Goal: Transaction & Acquisition: Purchase product/service

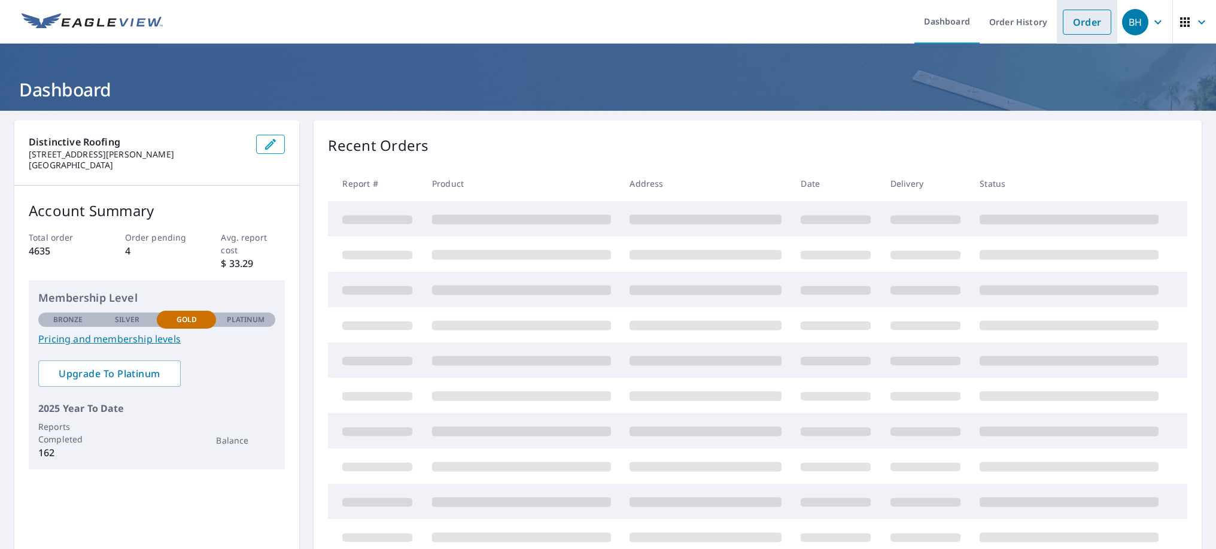
click at [1075, 21] on link "Order" at bounding box center [1087, 22] width 48 height 25
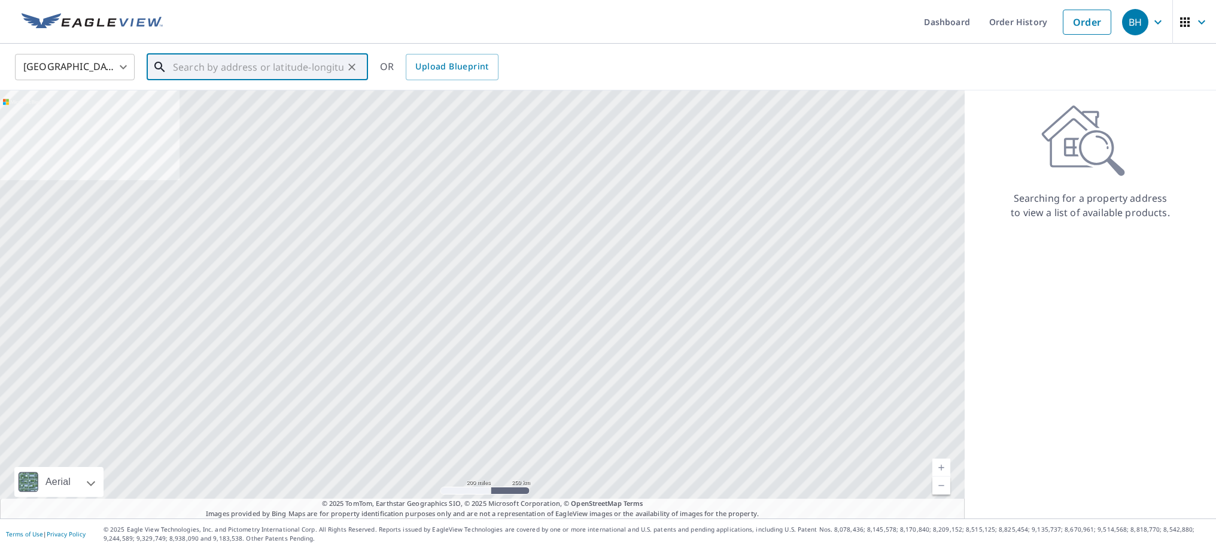
click at [211, 69] on input "text" at bounding box center [258, 67] width 171 height 34
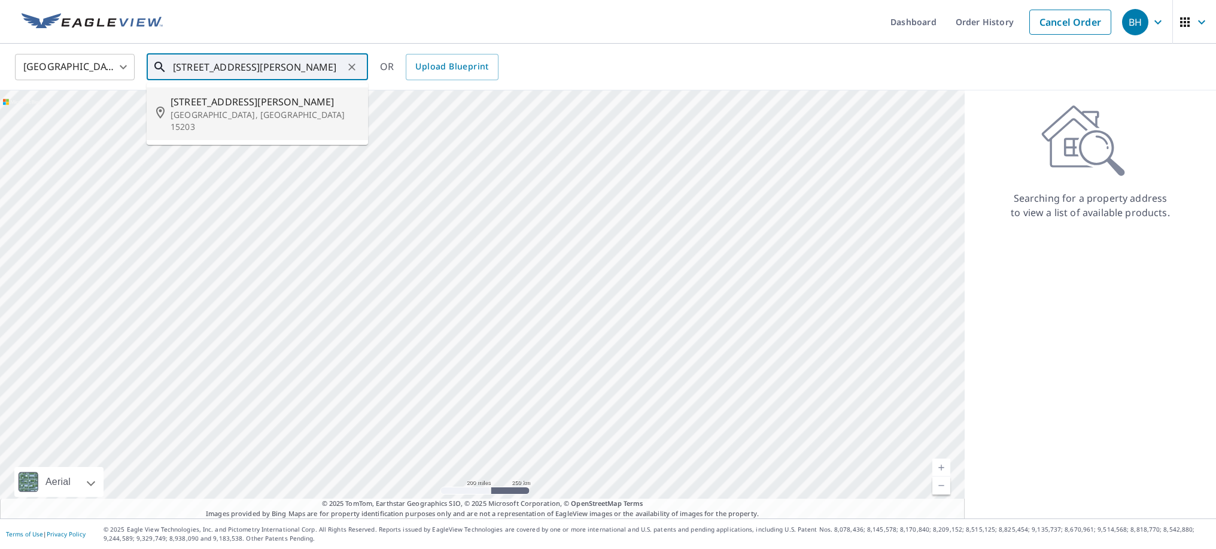
click at [208, 93] on li "[STREET_ADDRESS][PERSON_NAME]" at bounding box center [257, 113] width 221 height 53
type input "[STREET_ADDRESS][PERSON_NAME]"
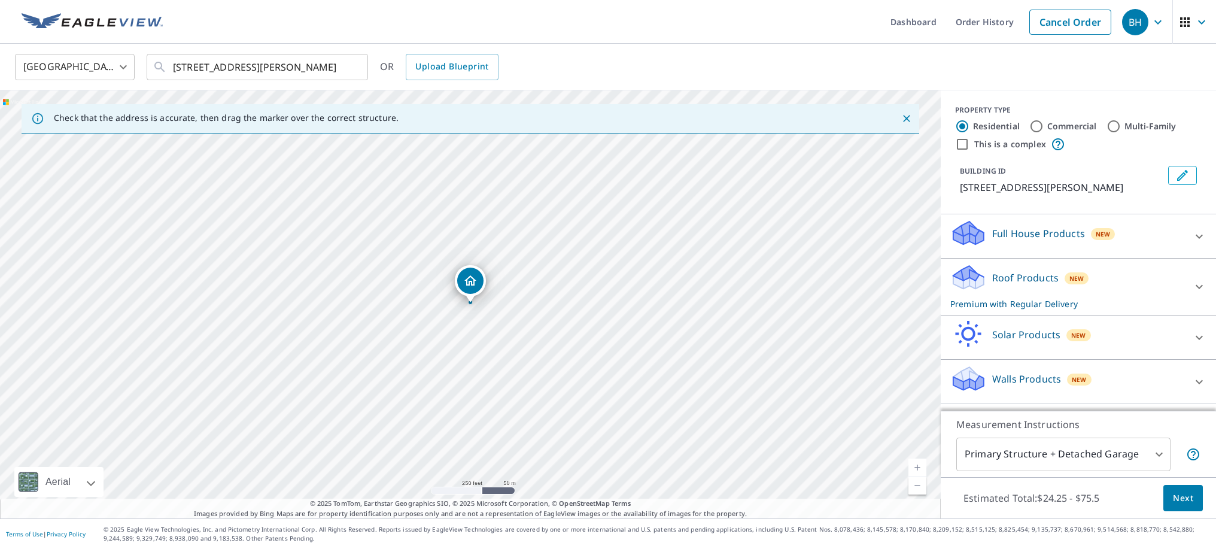
click at [917, 465] on link "Current Level 17, Zoom In" at bounding box center [918, 468] width 18 height 18
click at [917, 465] on link "Current Level 18.710708405540473, Zoom In Disabled" at bounding box center [918, 468] width 18 height 18
click at [917, 465] on link "Current Level 20, Zoom In Disabled" at bounding box center [918, 468] width 18 height 18
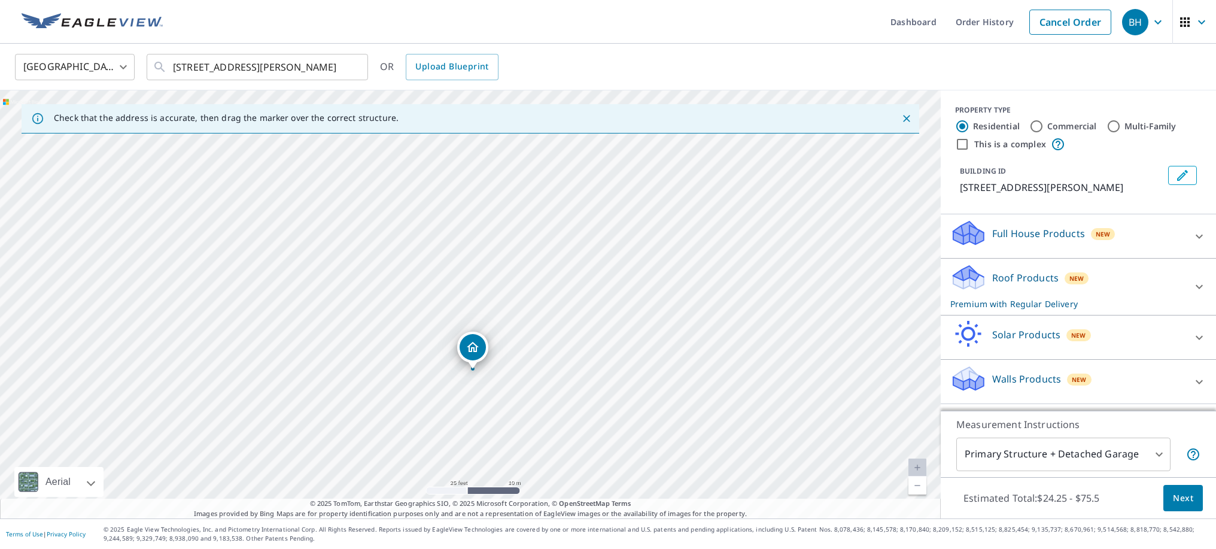
drag, startPoint x: 468, startPoint y: 182, endPoint x: 470, endPoint y: 248, distance: 66.5
click at [470, 248] on div "[STREET_ADDRESS][PERSON_NAME]" at bounding box center [470, 304] width 941 height 428
drag, startPoint x: 454, startPoint y: 292, endPoint x: 441, endPoint y: 215, distance: 77.2
click at [441, 215] on div "[STREET_ADDRESS][PERSON_NAME]" at bounding box center [470, 304] width 941 height 428
drag, startPoint x: 460, startPoint y: 438, endPoint x: 453, endPoint y: 468, distance: 30.8
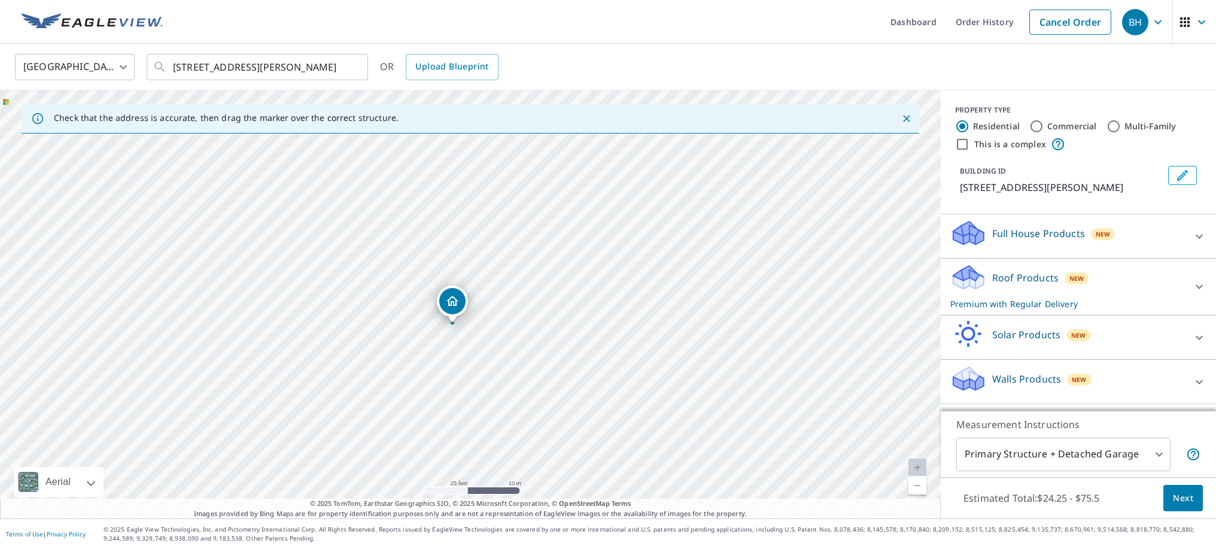
click at [453, 468] on div "[STREET_ADDRESS][PERSON_NAME]" at bounding box center [470, 304] width 941 height 428
drag, startPoint x: 472, startPoint y: 236, endPoint x: 503, endPoint y: 247, distance: 32.4
click at [503, 247] on div "[STREET_ADDRESS][PERSON_NAME]" at bounding box center [470, 304] width 941 height 428
drag, startPoint x: 482, startPoint y: 313, endPoint x: 483, endPoint y: 359, distance: 46.1
click at [1009, 444] on body "BH BH Dashboard Order History Cancel Order BH [GEOGRAPHIC_DATA] [GEOGRAPHIC_DAT…" at bounding box center [608, 274] width 1216 height 549
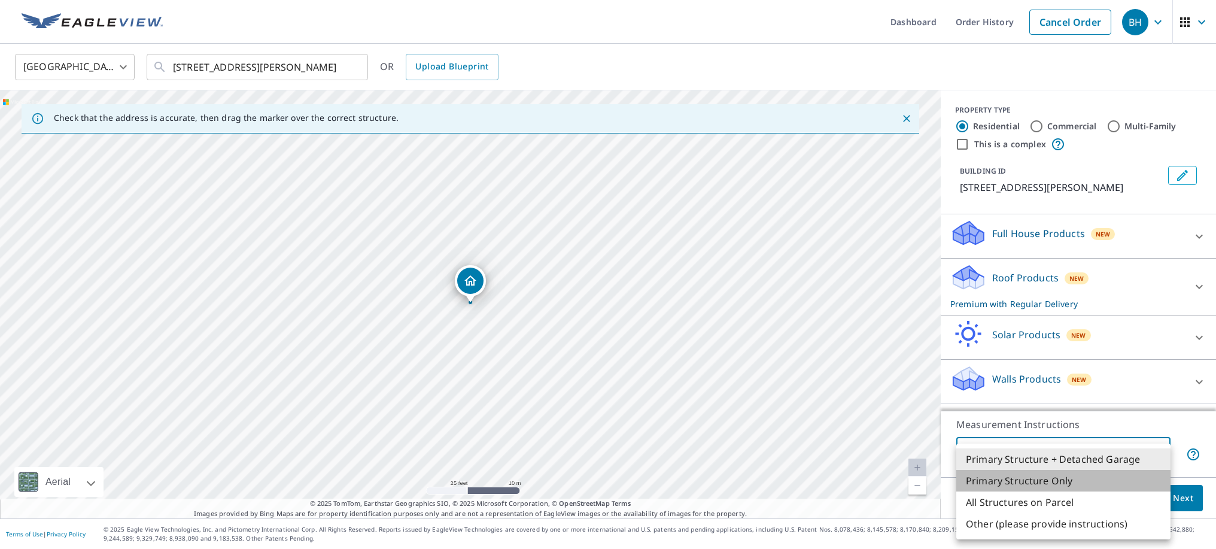
click at [1003, 478] on li "Primary Structure Only" at bounding box center [1064, 481] width 214 height 22
type input "2"
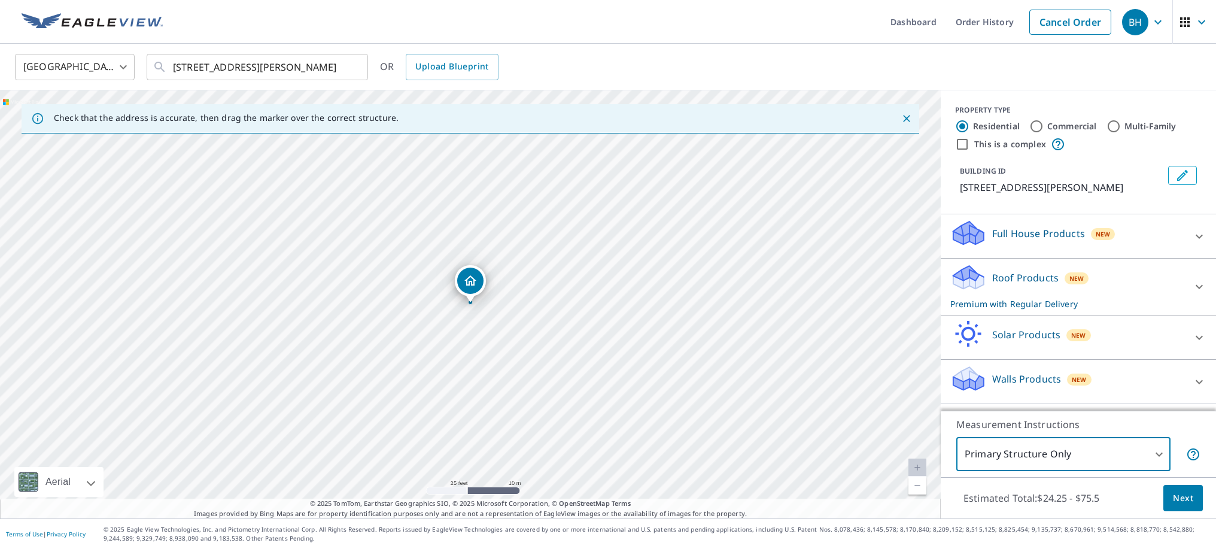
click at [1170, 494] on button "Next" at bounding box center [1184, 498] width 40 height 27
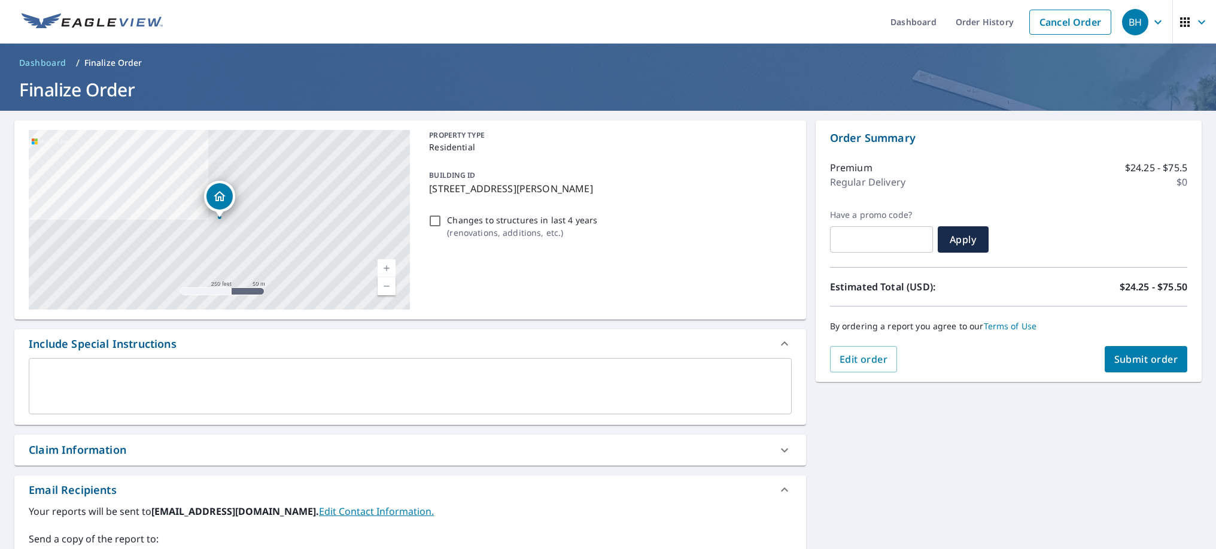
click at [148, 365] on div "x ​" at bounding box center [410, 386] width 763 height 56
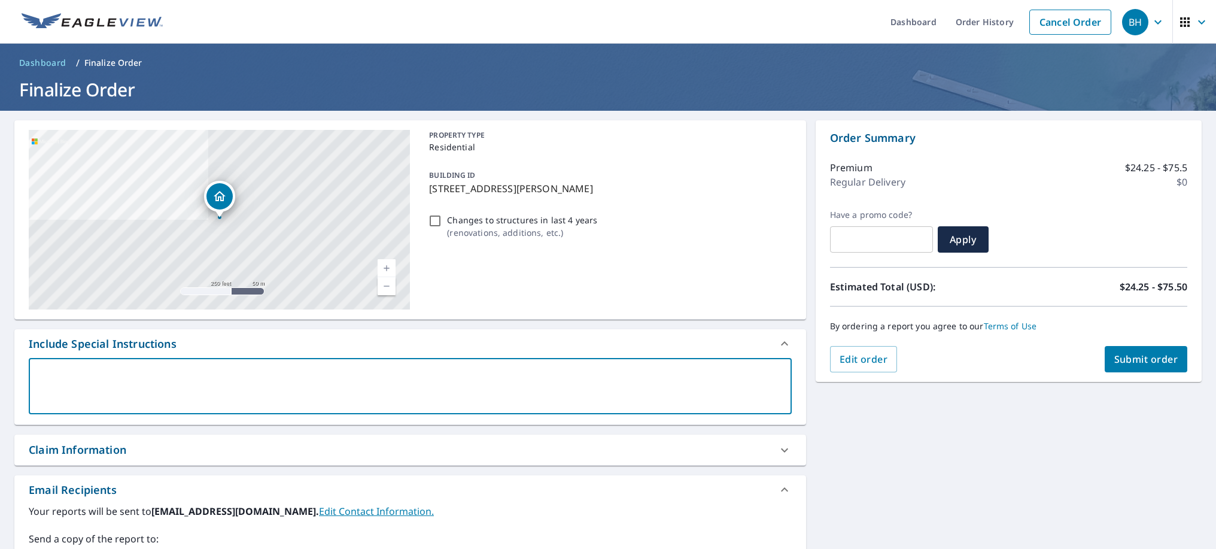
type textarea "o"
type textarea "x"
type textarea "on"
type textarea "x"
type textarea "onl"
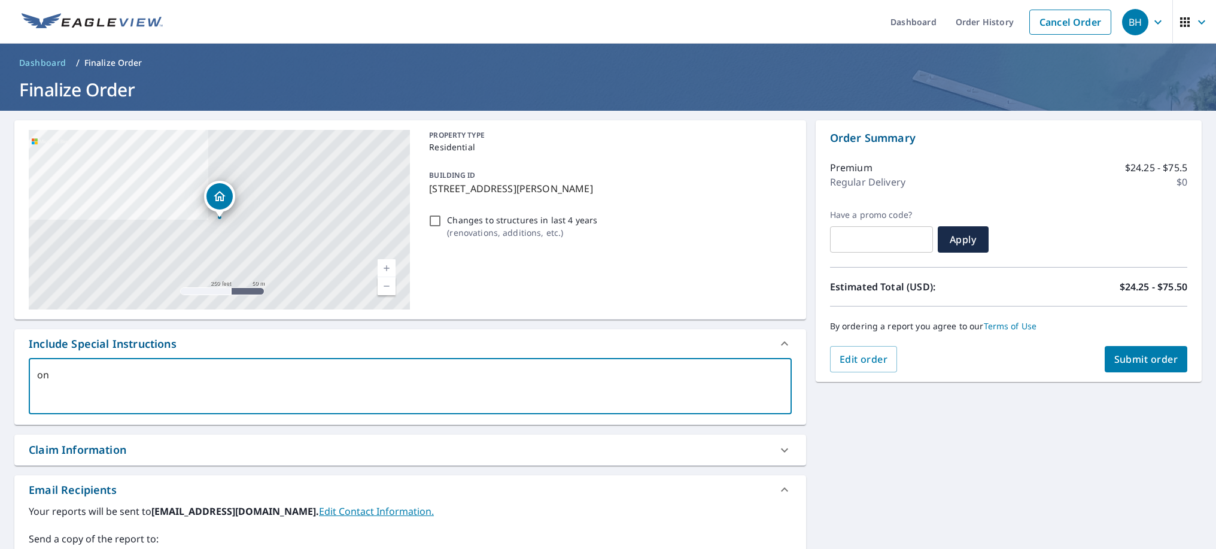
type textarea "x"
type textarea "only"
type textarea "x"
type textarea "only"
type textarea "x"
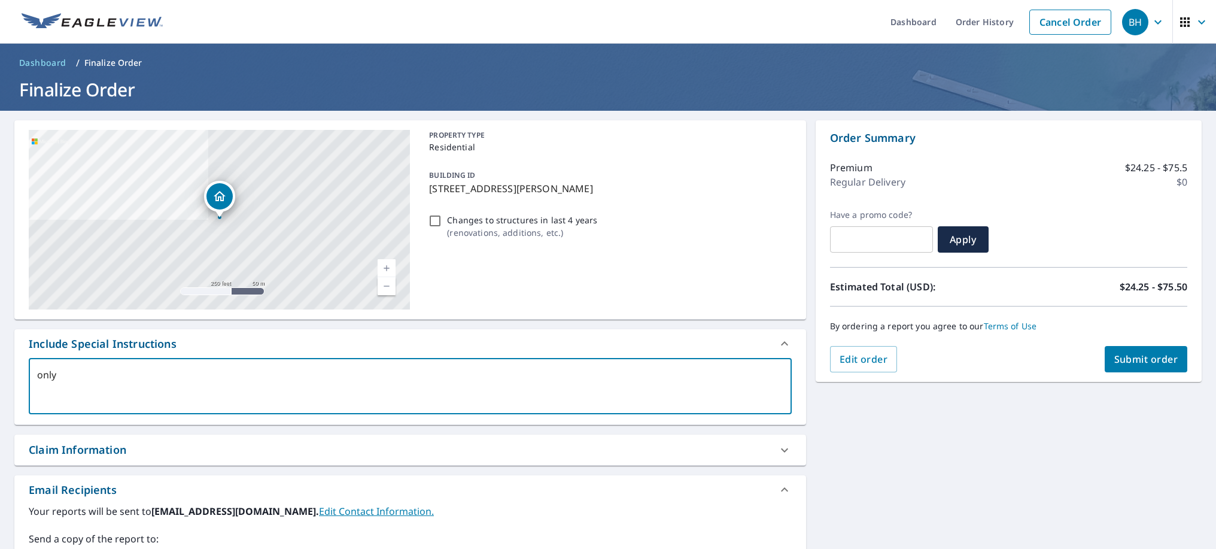
type textarea "only n"
type textarea "x"
type textarea "only ne"
type textarea "x"
type textarea "only nee"
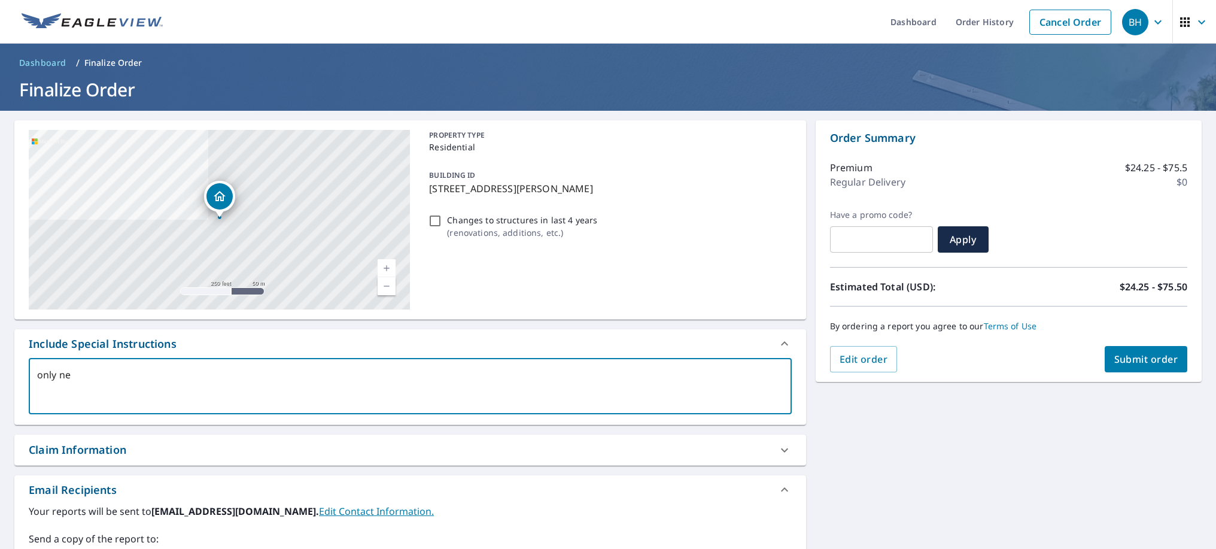
type textarea "x"
type textarea "only need"
type textarea "x"
type textarea "only need"
type textarea "x"
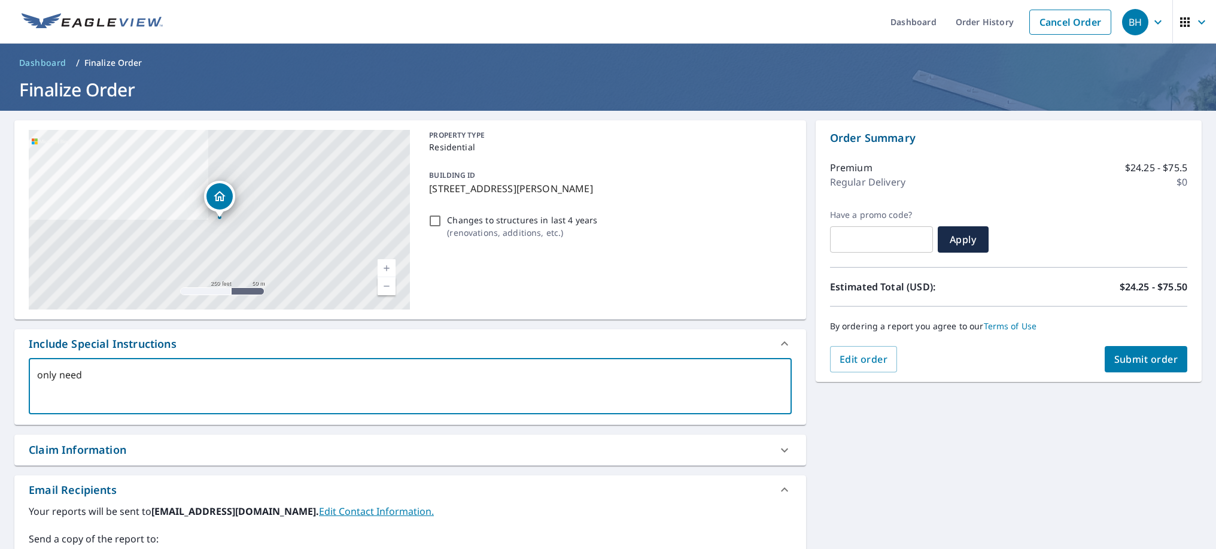
type textarea "only need t"
type textarea "x"
type textarea "only need th"
type textarea "x"
type textarea "only need the"
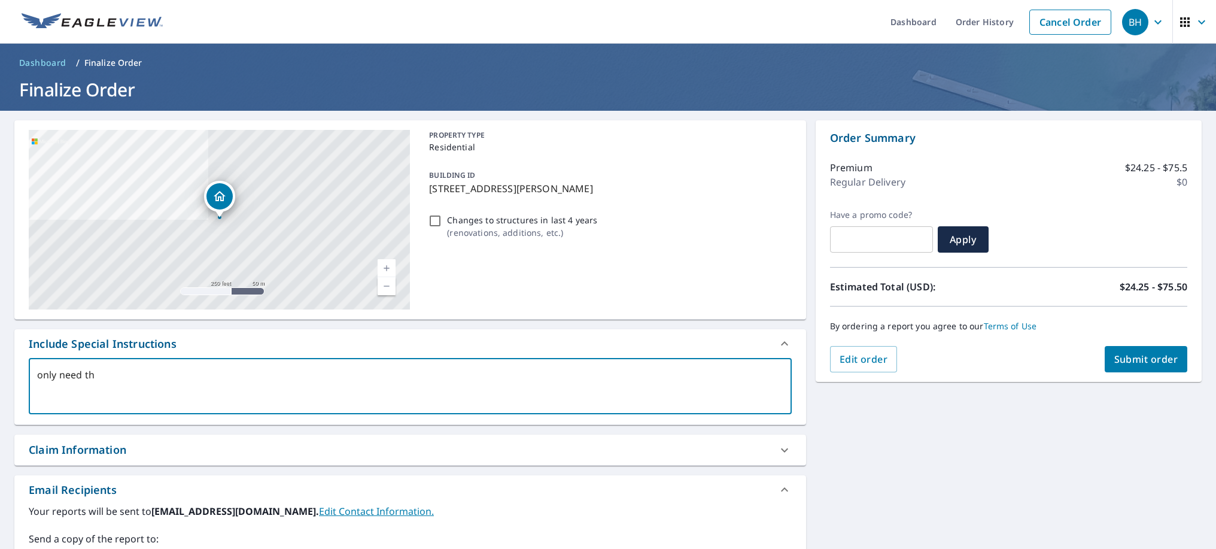
type textarea "x"
type textarea "only need the"
type textarea "x"
type textarea "only need the t"
type textarea "x"
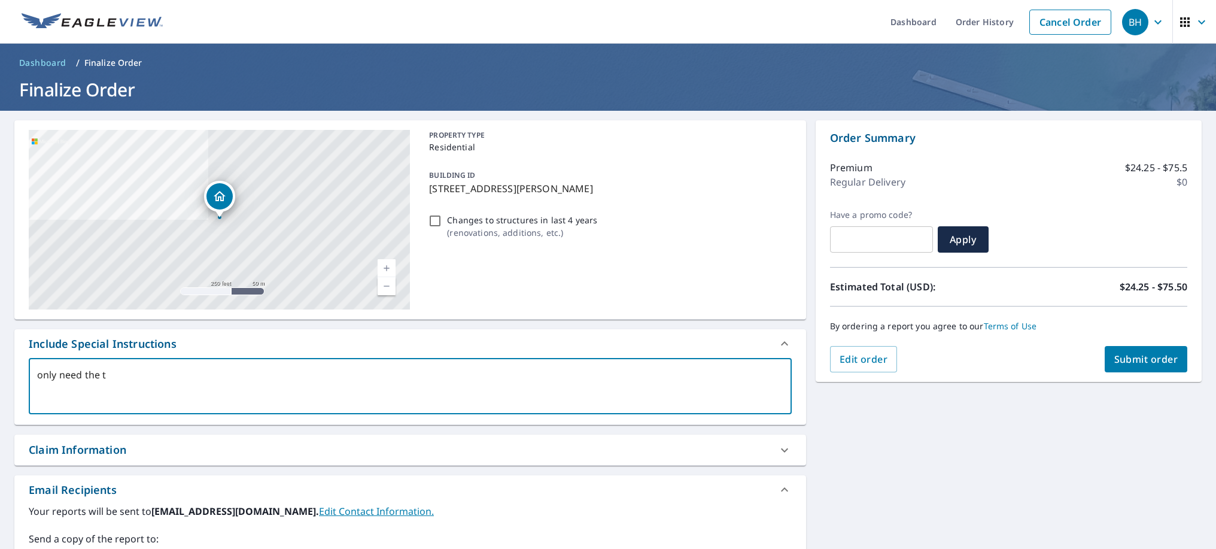
type textarea "only need the tw"
type textarea "x"
type textarea "only need the two"
type textarea "x"
type textarea "only need the two"
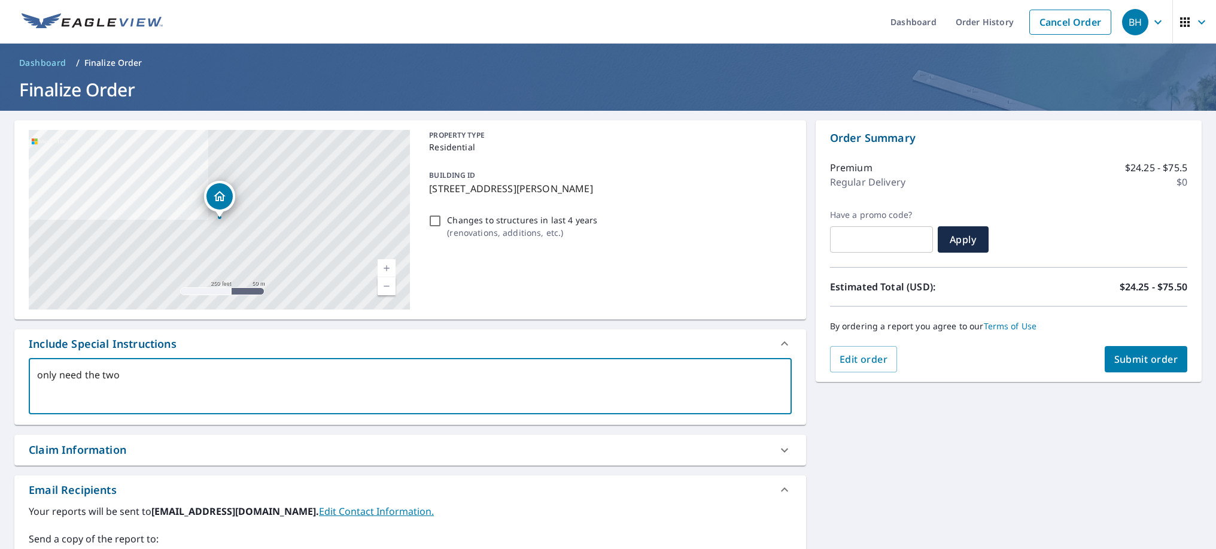
type textarea "x"
type textarea "only need the two b"
type textarea "x"
type textarea "only need the two ba"
type textarea "x"
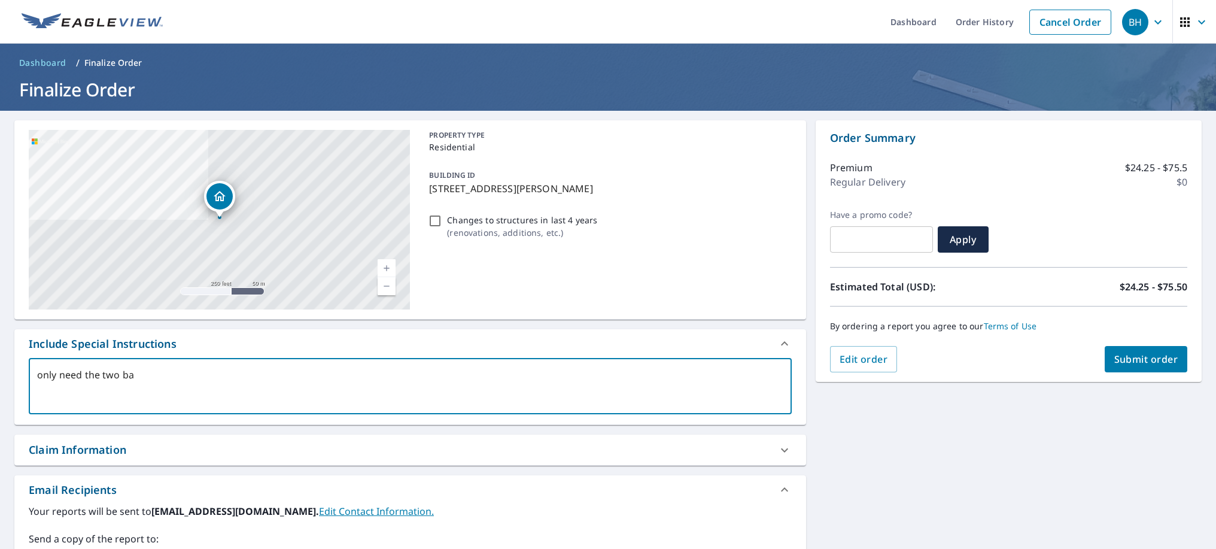
type textarea "only need the two bac"
type textarea "x"
type textarea "only need the two back"
type textarea "x"
type textarea "only need the two back"
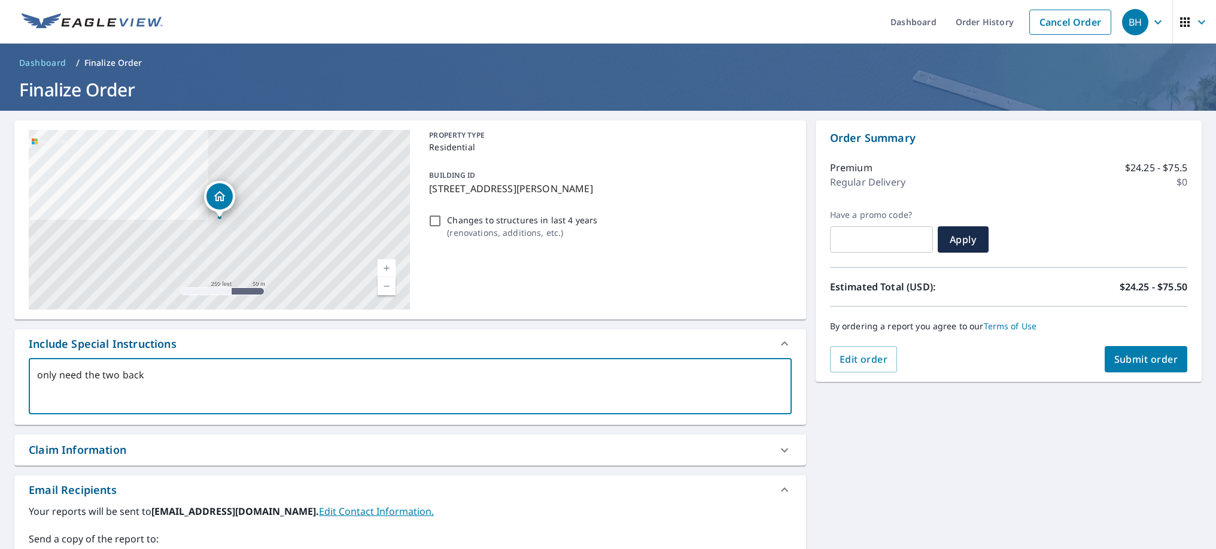
type textarea "x"
type textarea "only need the two back s"
type textarea "x"
type textarea "only need the two back se"
type textarea "x"
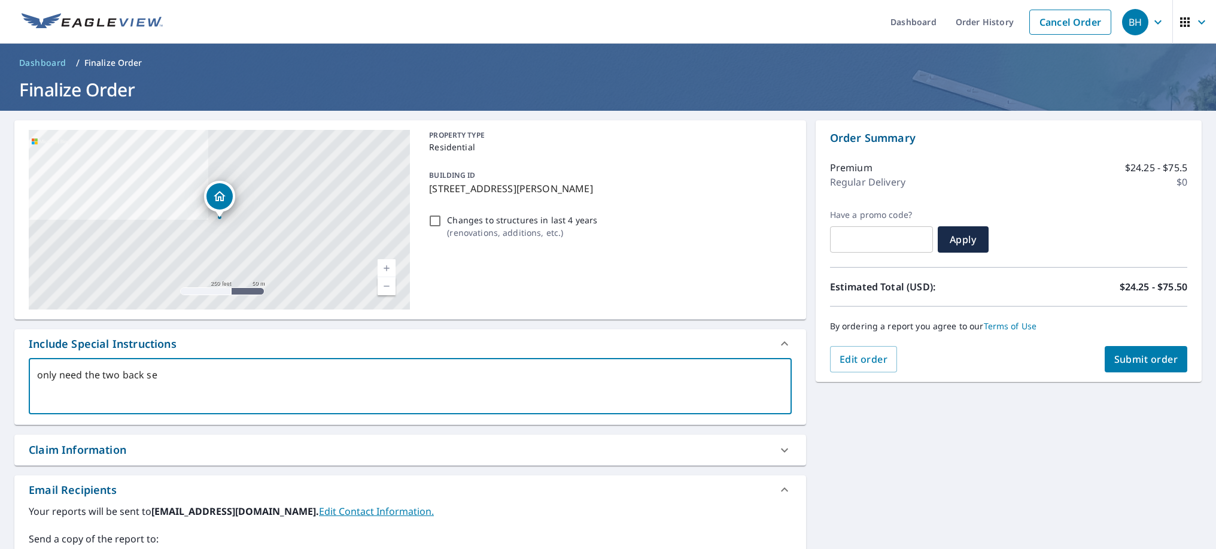
type textarea "only need the two back se"
type textarea "x"
type textarea "only need the two back se c"
type textarea "x"
type textarea "only need the two back se ct"
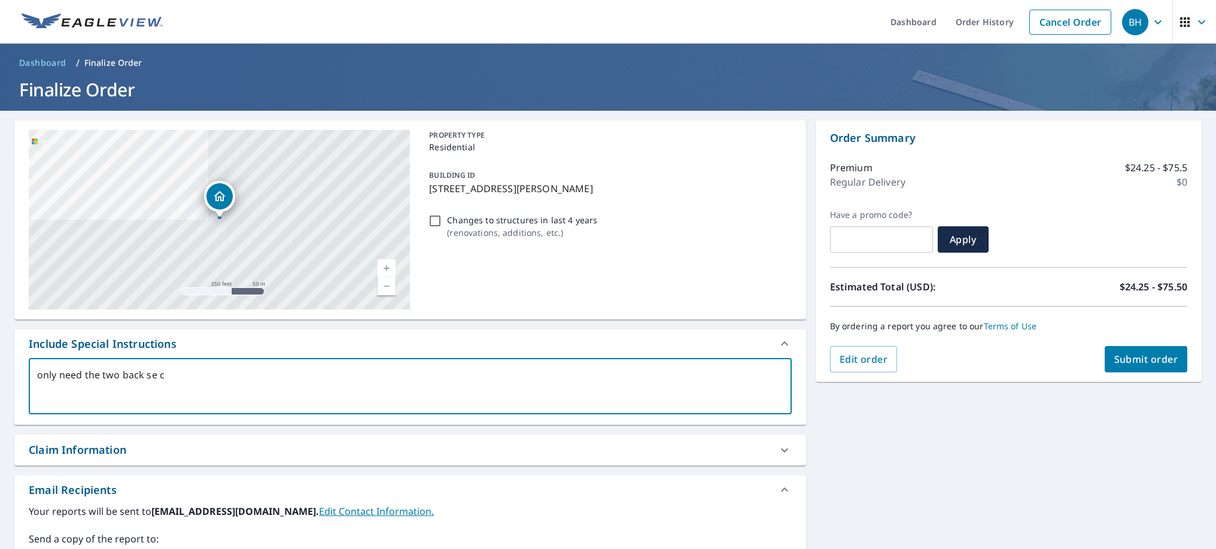
type textarea "x"
type textarea "only need the two back se cti"
type textarea "x"
type textarea "only need the two back se ctio"
type textarea "x"
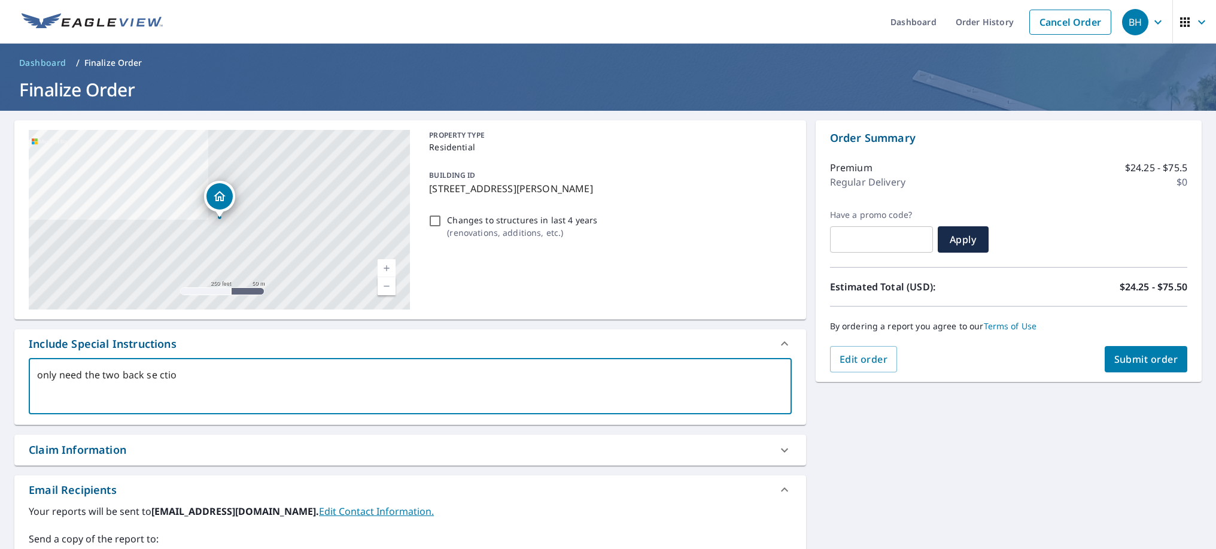
type textarea "only need the two back se ction"
type textarea "x"
type textarea "only need the two back se ctio"
type textarea "x"
type textarea "only need the two back se cti"
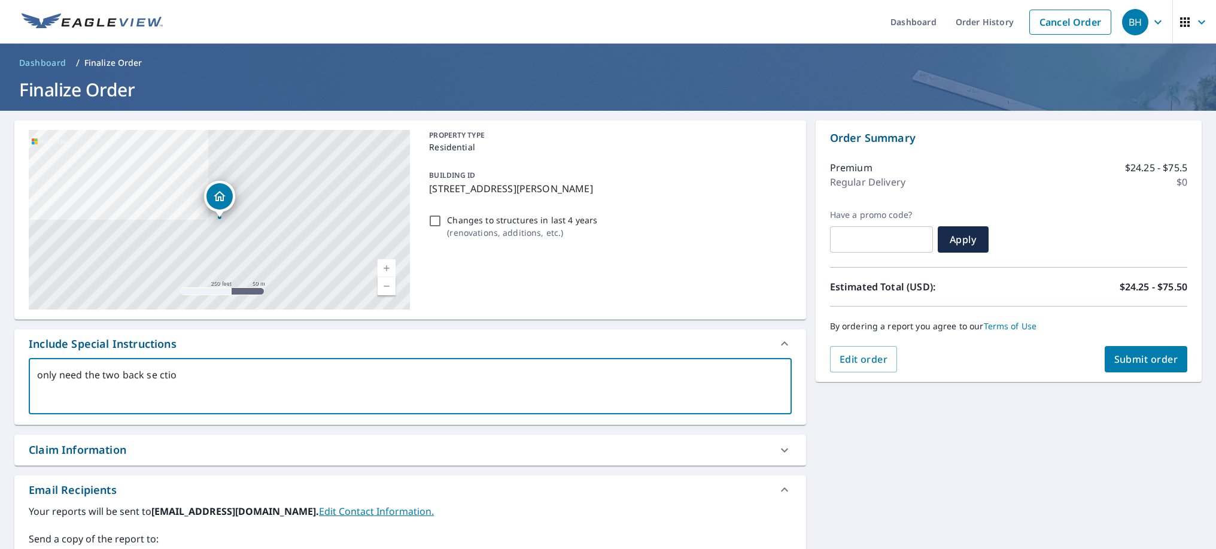
type textarea "x"
type textarea "only need the two back se ct"
type textarea "x"
type textarea "only need the two back se c"
type textarea "x"
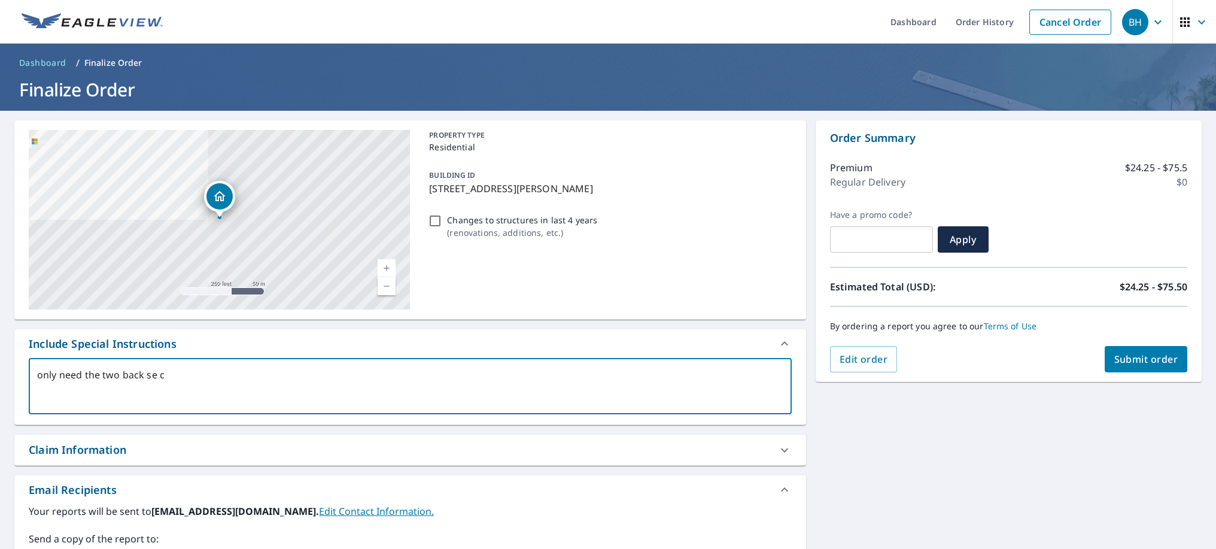
type textarea "only need the two back se"
type textarea "x"
type textarea "only need the two back se"
type textarea "x"
type textarea "only need the two back s"
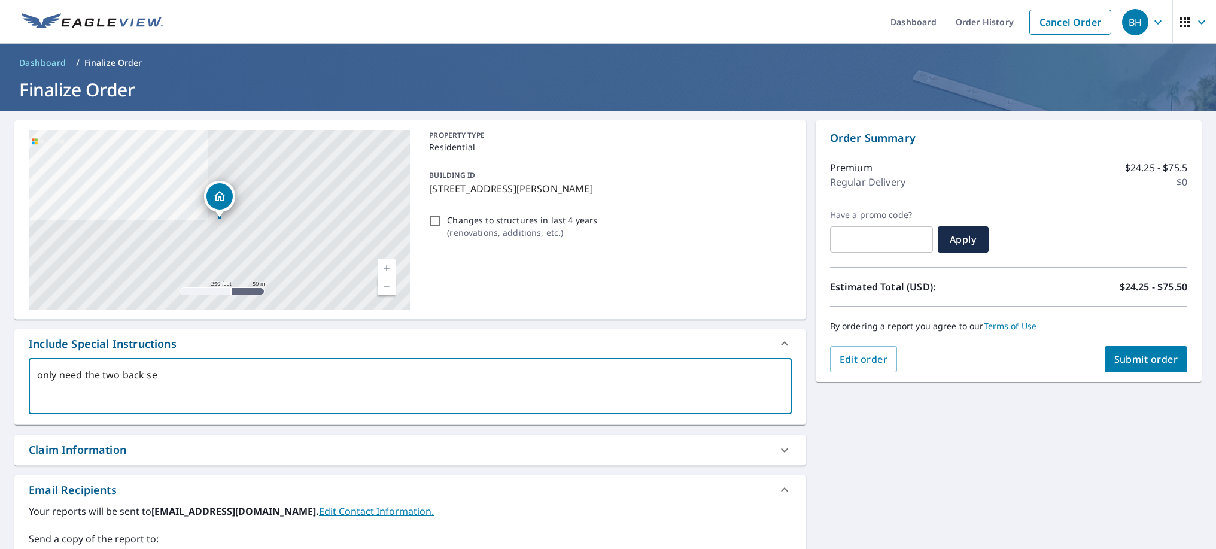
type textarea "x"
type textarea "only need the two back"
type textarea "x"
type textarea "only need the two back l"
type textarea "x"
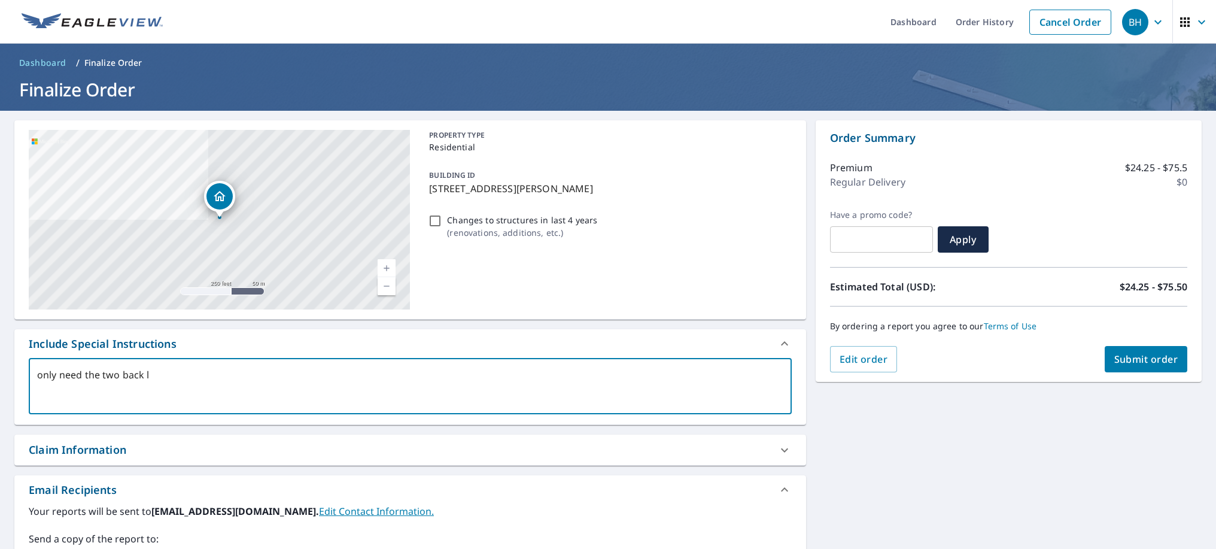
type textarea "only need the two back lo"
type textarea "x"
type textarea "only need the two back low"
type textarea "x"
type textarea "only need the two back [PERSON_NAME]"
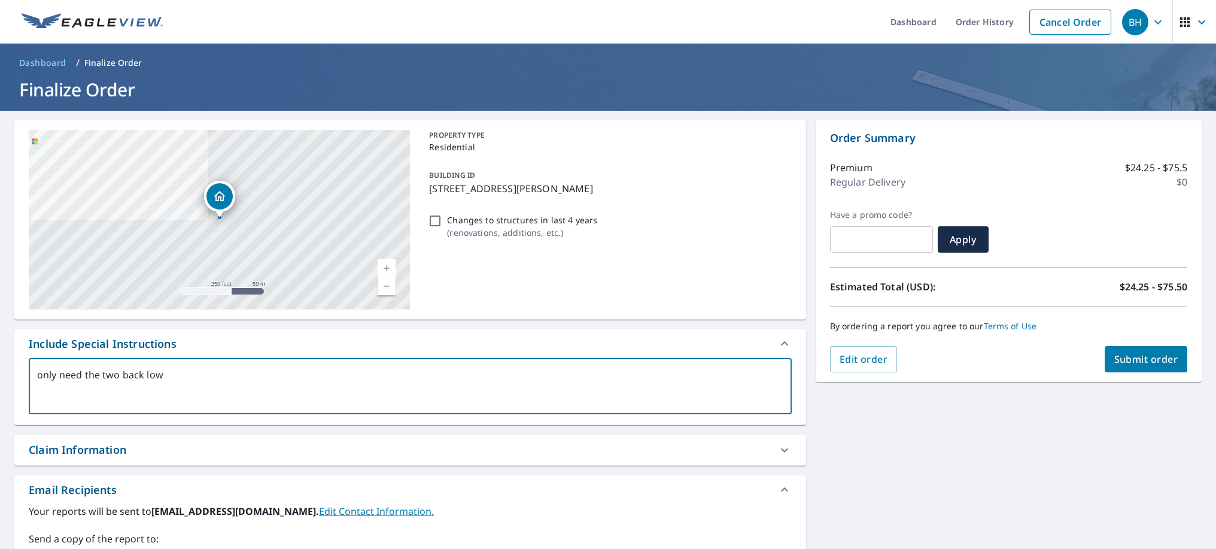
type textarea "x"
type textarea "only need the two back lower"
type textarea "x"
type textarea "only need the two back lower"
type textarea "x"
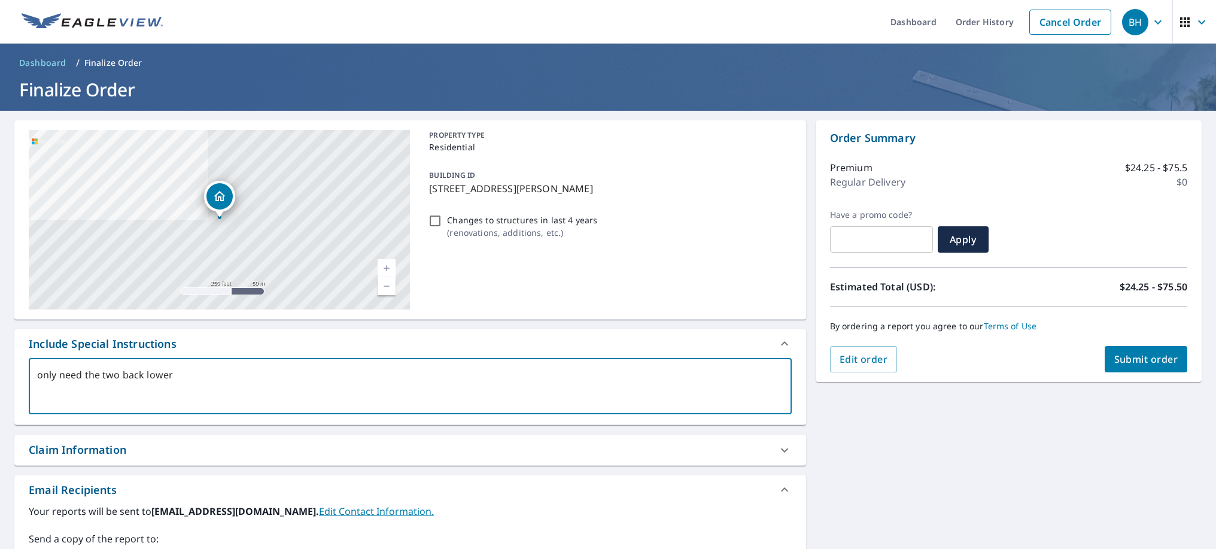
type textarea "only need the two back lower s"
type textarea "x"
type textarea "only need the two back lower sl"
type textarea "x"
type textarea "only need the two back lower slo"
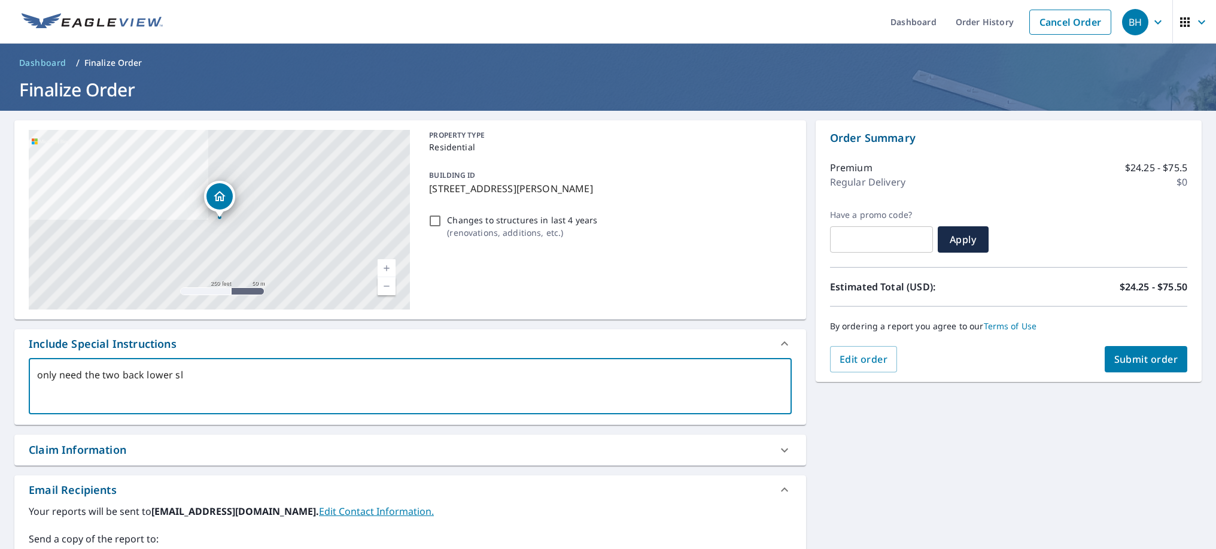
type textarea "x"
type textarea "only need the two back lower slop"
type textarea "x"
type textarea "only need the two back lower slope"
type textarea "x"
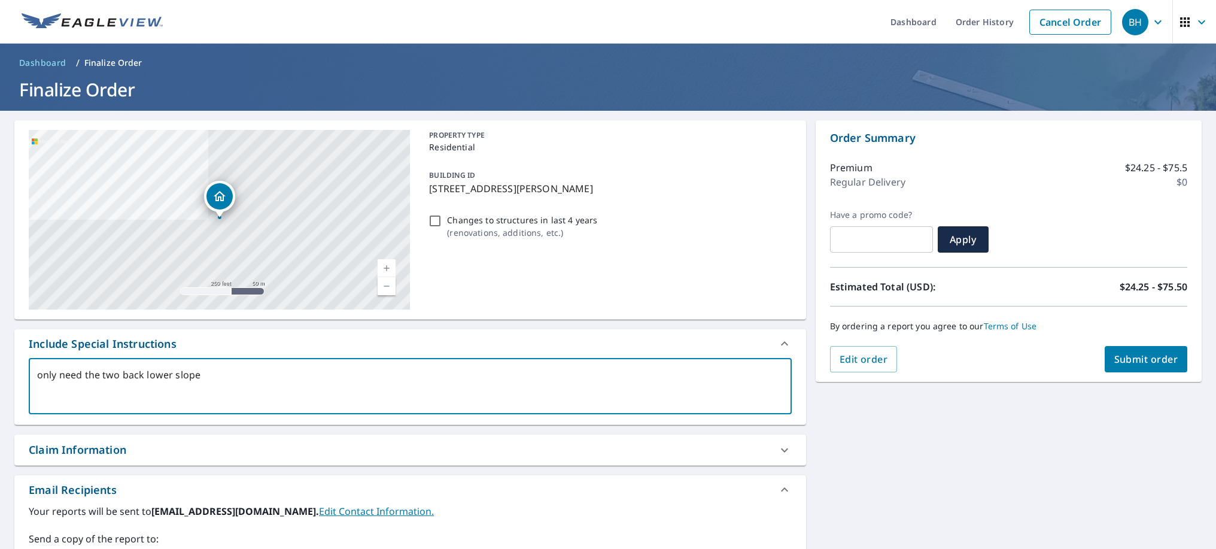
type textarea "only need the two back lower sloped"
type textarea "x"
type textarea "only need the two back lower sloped"
type textarea "x"
type textarea "only need the two back lower sloped s"
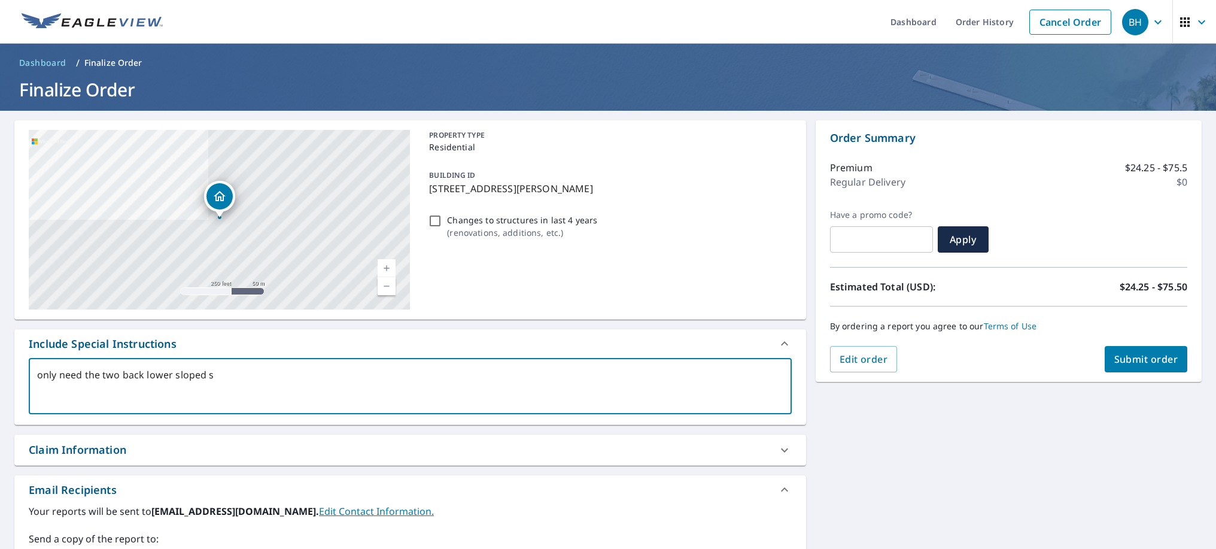
type textarea "x"
type textarea "only need the two back lower sloped se"
type textarea "x"
type textarea "only need the two back lower sloped sec"
type textarea "x"
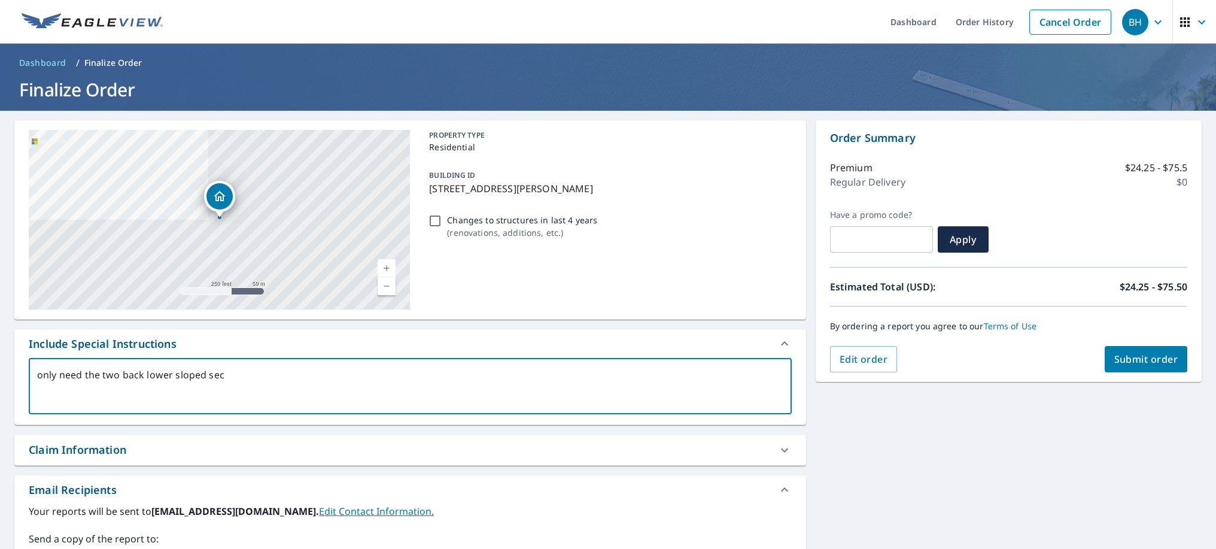
type textarea "only need the two back lower sloped sect"
type textarea "x"
type textarea "only need the two back lower sloped secti"
type textarea "x"
type textarea "only need the two back lower sloped sectio"
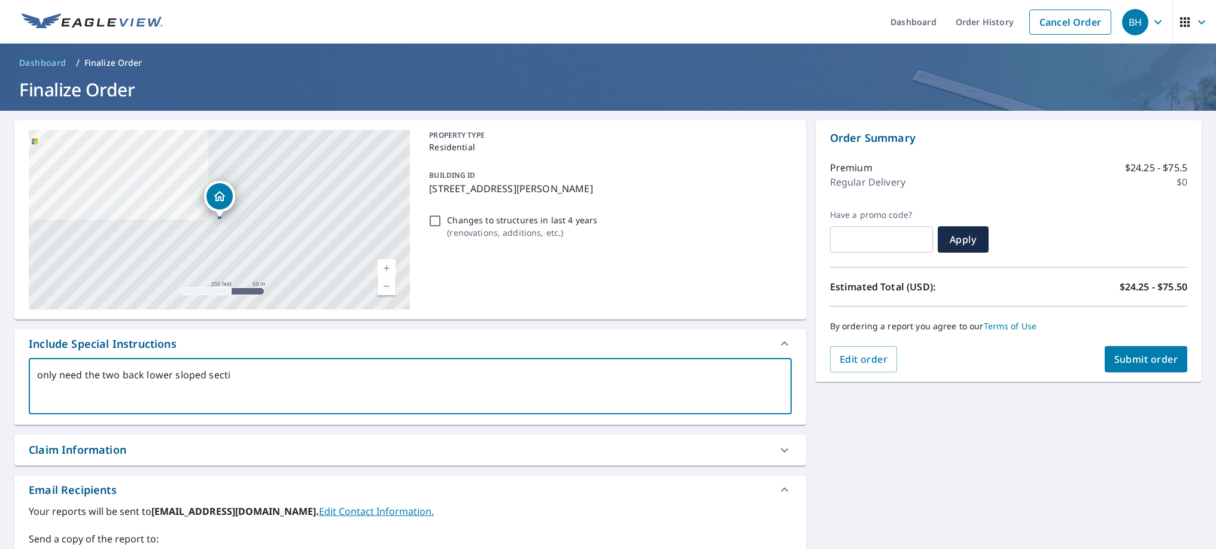
type textarea "x"
type textarea "only need the two back lower sloped section"
type textarea "x"
type textarea "only need the two back lower sloped sections"
type textarea "x"
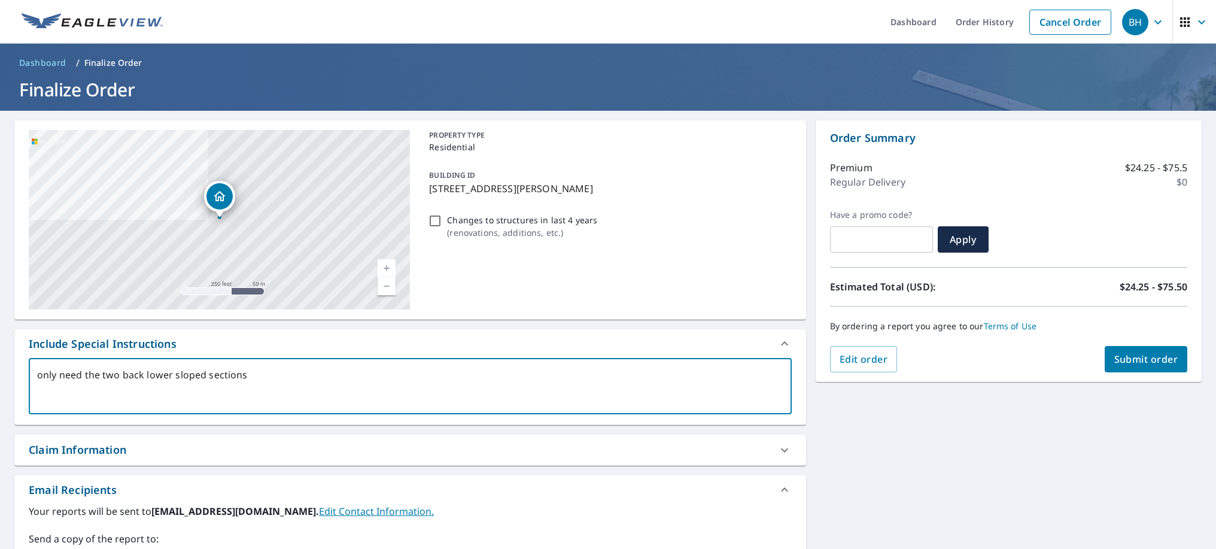
type textarea "only need the two back lower sloped sections"
type textarea "x"
type textarea "only need the two back lower sloped sections o"
type textarea "x"
type textarea "only need the two back lower sloped sections of"
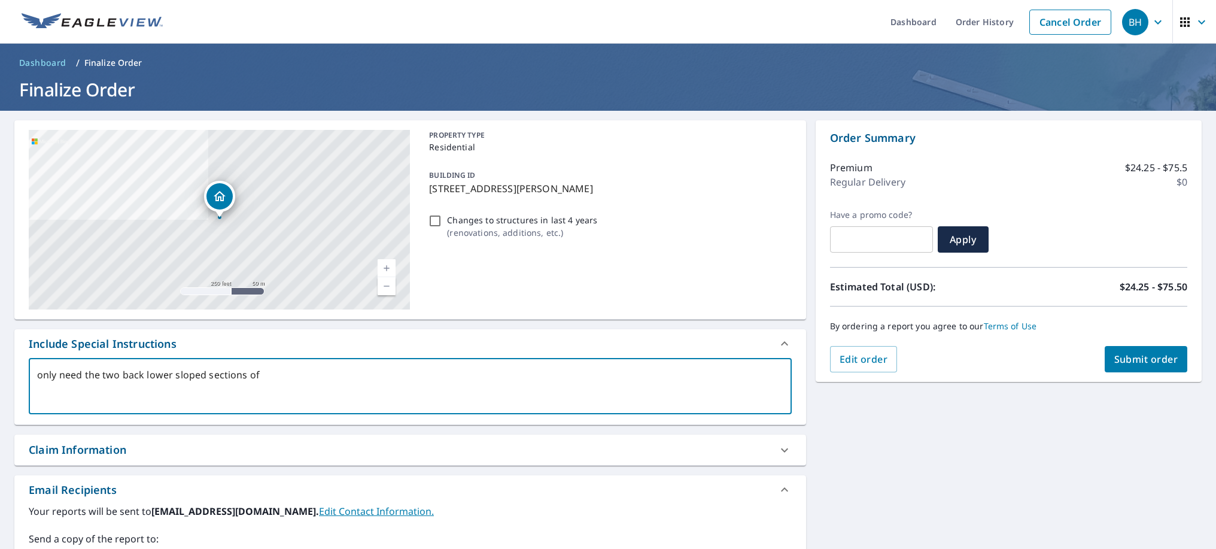
type textarea "x"
type textarea "only need the two back lower sloped sections of"
type textarea "x"
type textarea "only need the two back lower sloped sections of t"
type textarea "x"
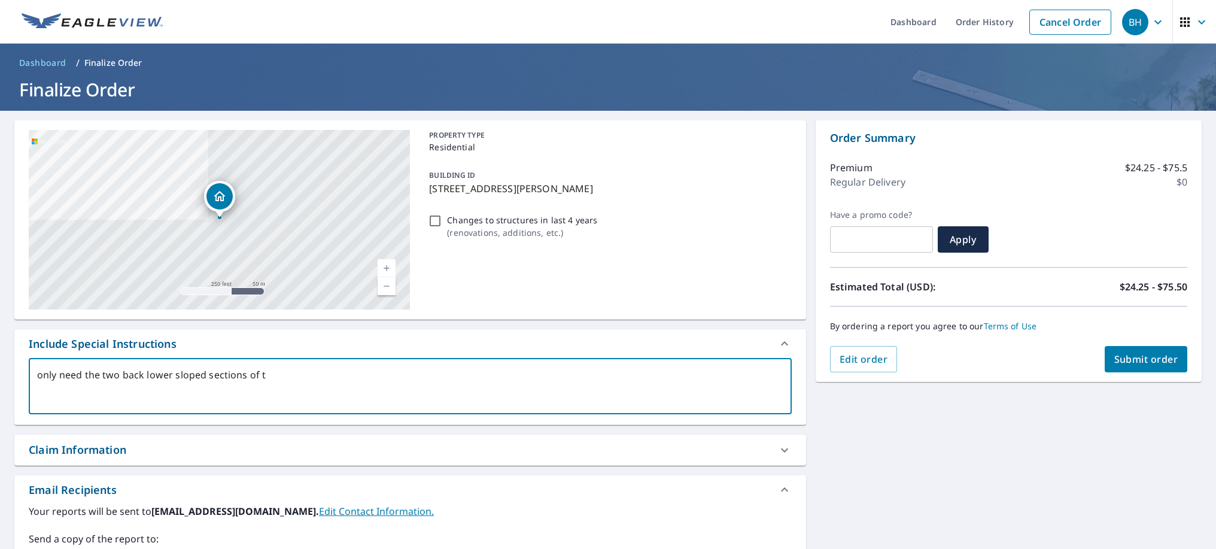
type textarea "only need the two back lower sloped sections of th"
type textarea "x"
type textarea "only need the two back lower sloped sections of the"
type textarea "x"
type textarea "only need the two back lower sloped sections of the"
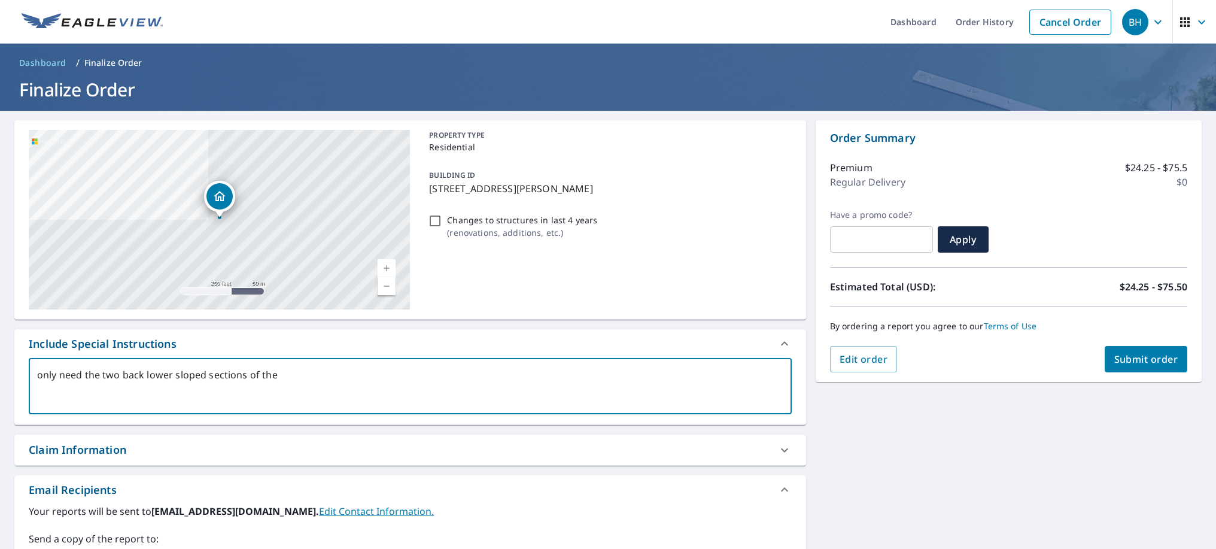
type textarea "x"
type textarea "only need the two back lower sloped sections of the h"
type textarea "x"
type textarea "only need the two back lower sloped sections of the ho"
type textarea "x"
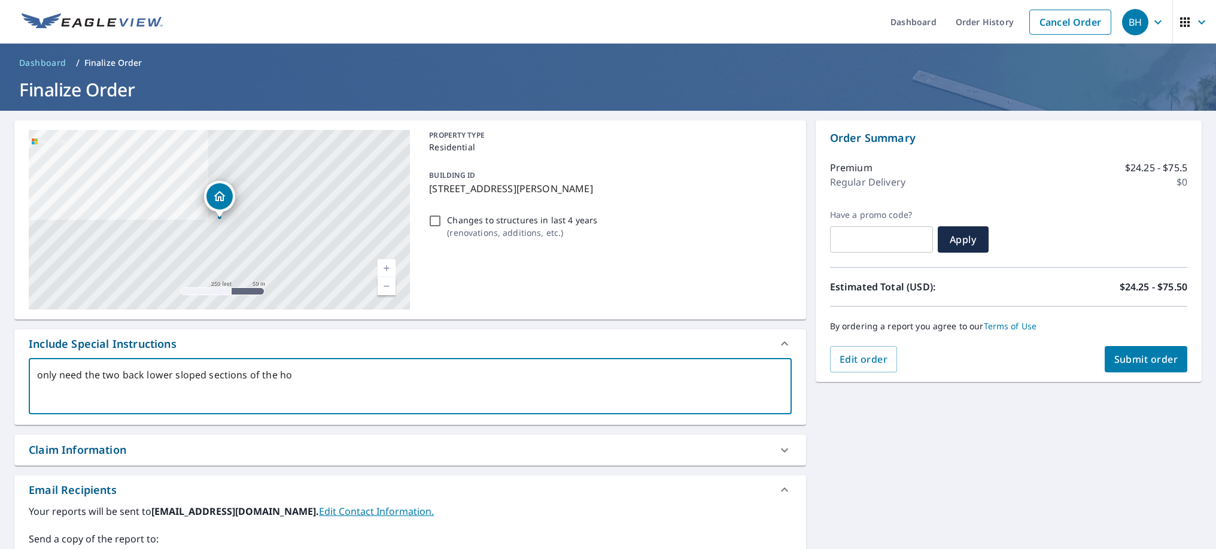
type textarea "only need the two back lower sloped sections of the hou"
type textarea "x"
type textarea "only need the two back lower sloped sections of the hous"
type textarea "x"
type textarea "only need the two back lower sloped sections of the house"
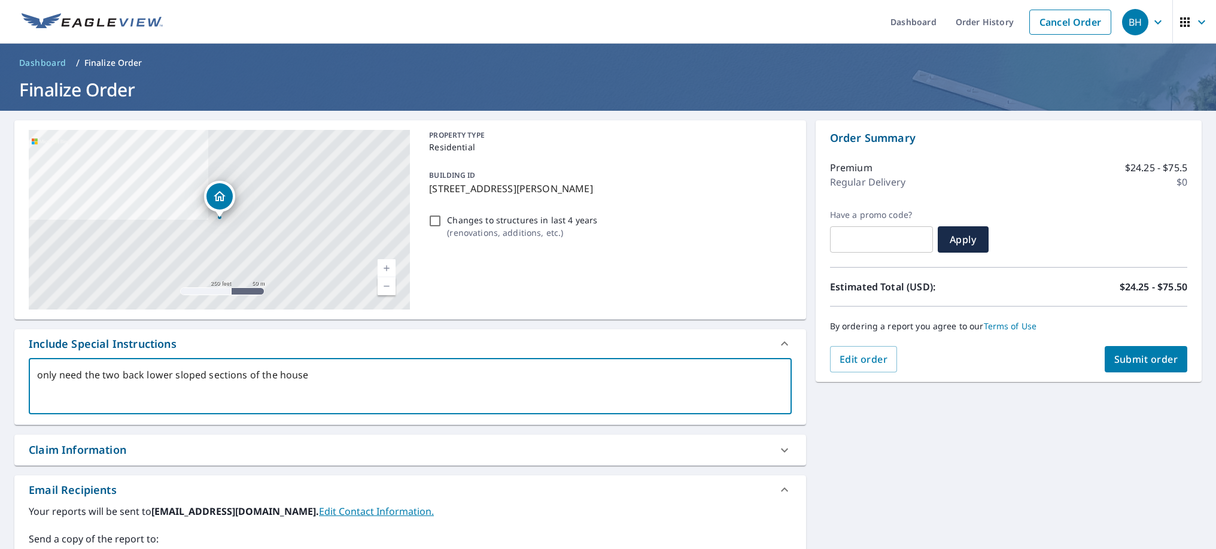
type textarea "x"
type textarea "only need the two back lower sloped sections of the house"
type textarea "x"
type textarea "only need the two back lower sloped sections of the house i"
type textarea "x"
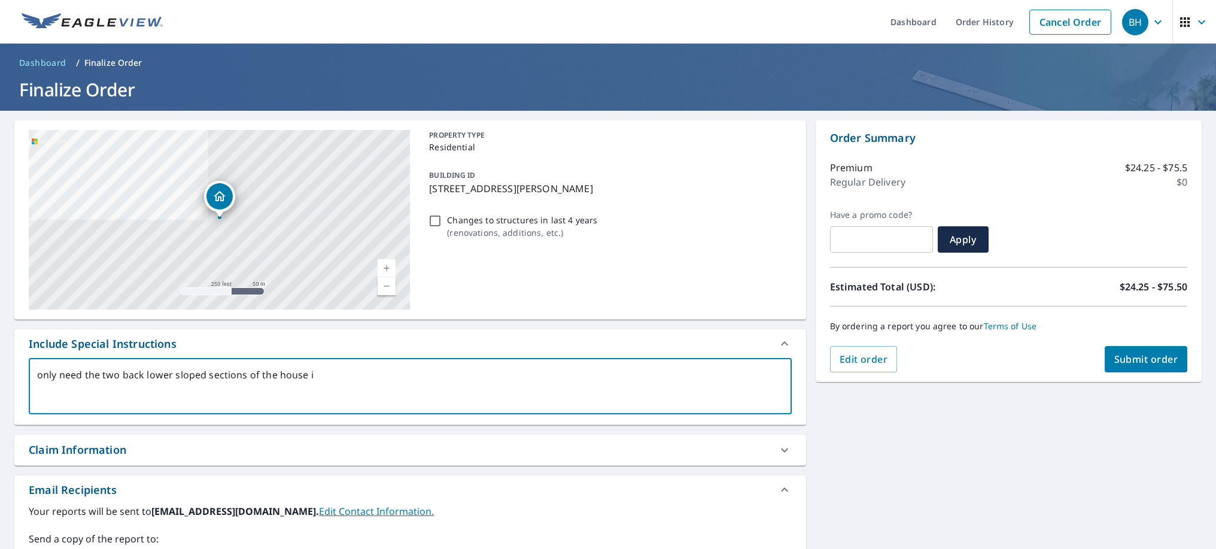
type textarea "only need the two back lower sloped sections of the house if"
type textarea "x"
type textarea "only need the two back lower sloped sections of the house if"
type textarea "x"
type textarea "only need the two back lower sloped sections of the house if p"
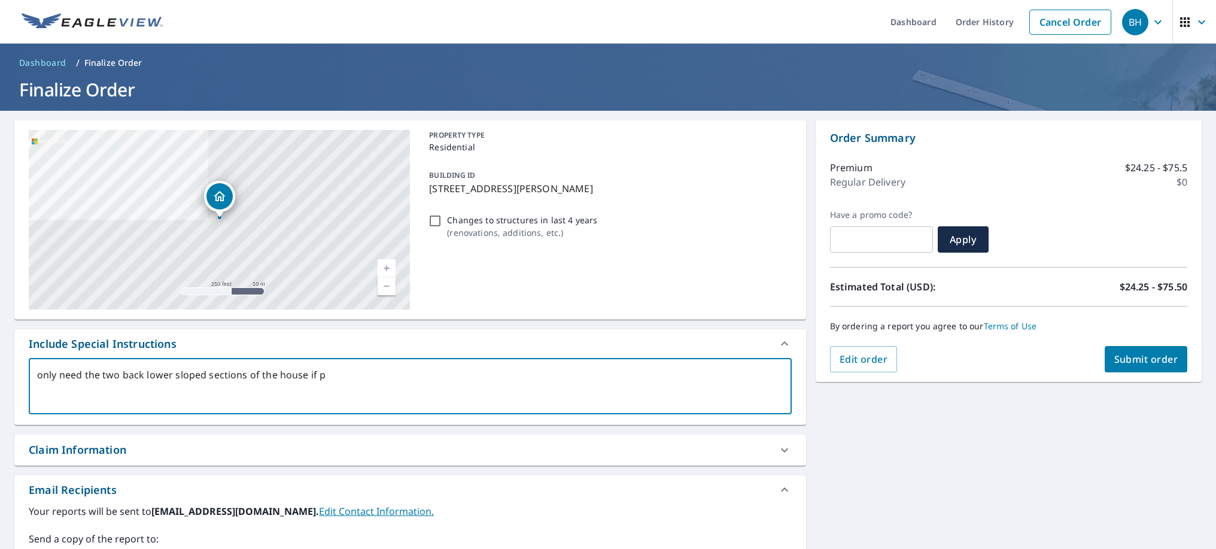
type textarea "x"
type textarea "only need the two back lower sloped sections of the house if po"
type textarea "x"
type textarea "only need the two back lower sloped sections of the house if pos"
type textarea "x"
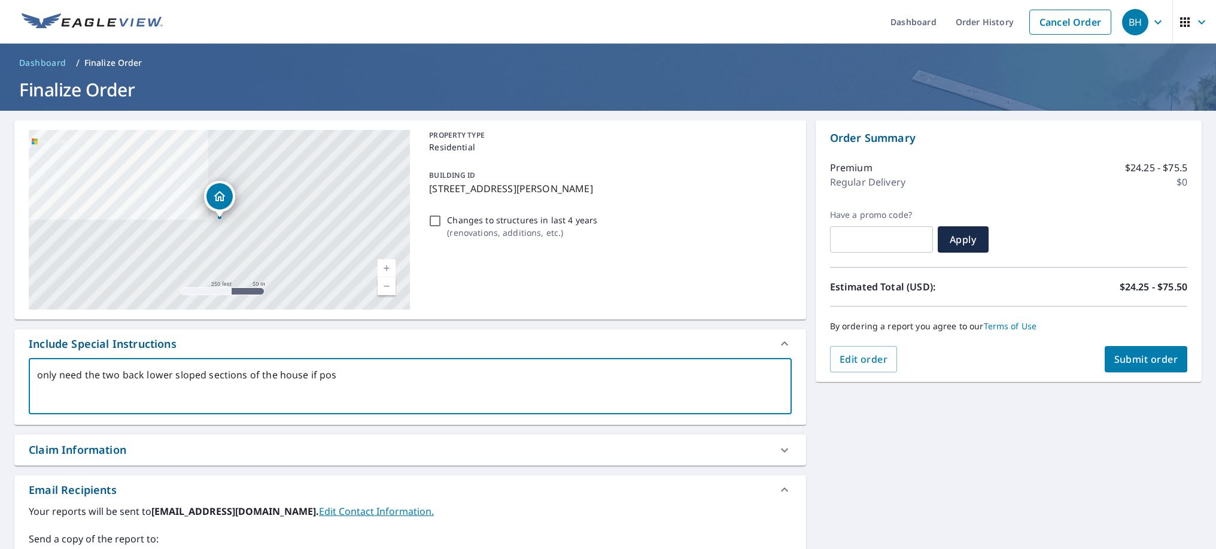
type textarea "only need the two back lower sloped sections of the house if poss"
type textarea "x"
type textarea "only need the two back lower sloped sections of the house if possi"
type textarea "x"
type textarea "only need the two back lower sloped sections of the house if possib"
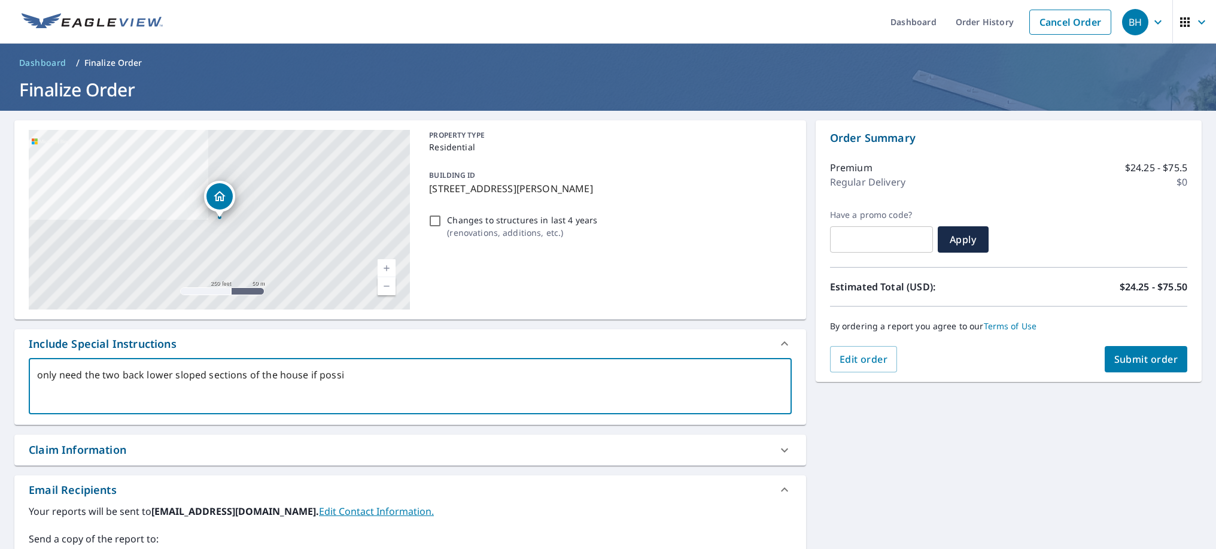
type textarea "x"
type textarea "only need the two back lower sloped sections of the house if possibl"
type textarea "x"
type textarea "only need the two back lower sloped sections of the house if possible"
type textarea "x"
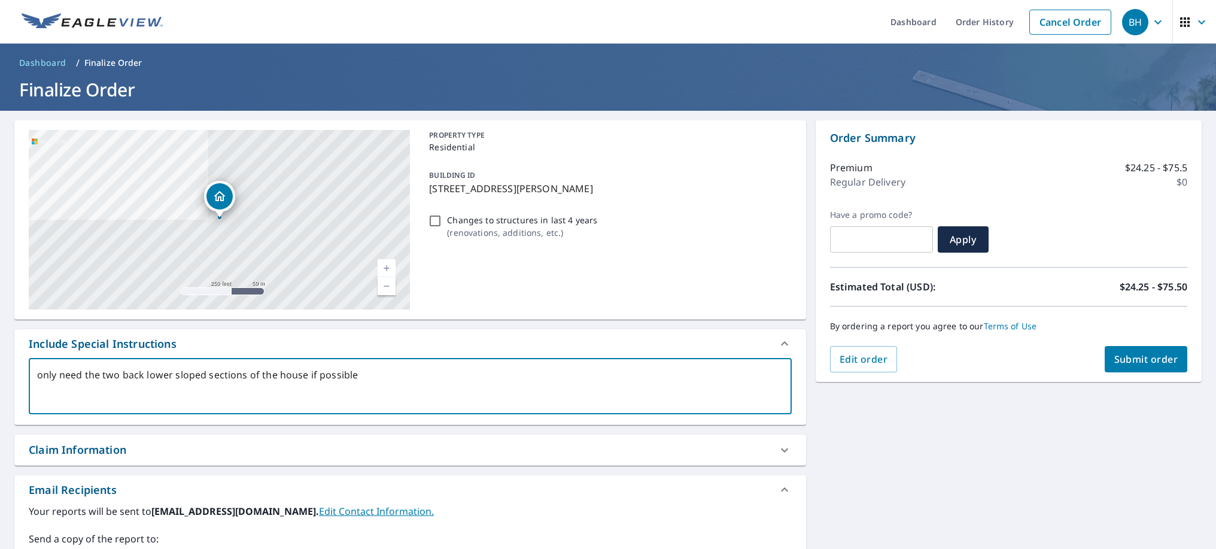
type textarea "only need the two back lower sloped sections of the house if possible."
type textarea "x"
type textarea "only need the two back lower sloped sections of the house if possible."
type textarea "x"
type textarea "only need the two back lower sloped sections of the house if possible."
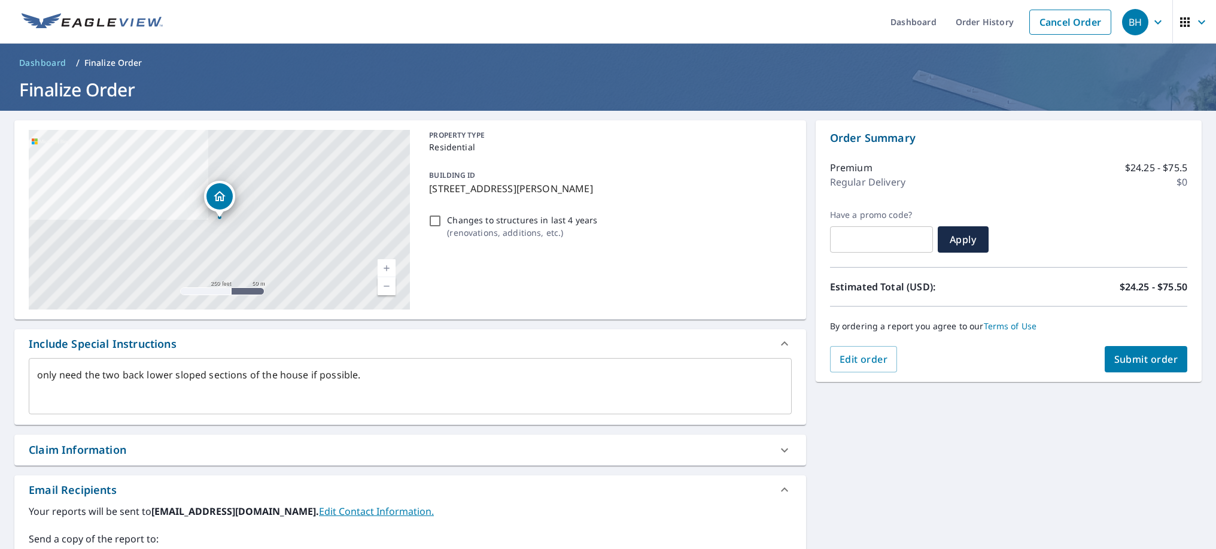
click at [108, 441] on div "Claim Information" at bounding box center [410, 450] width 792 height 31
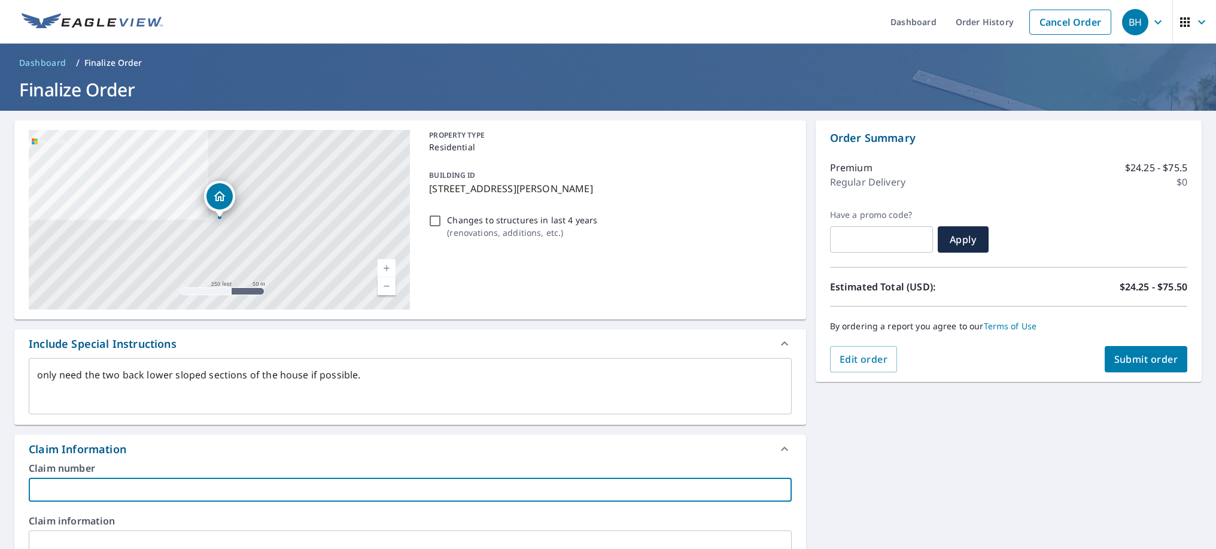
click at [113, 484] on input "text" at bounding box center [410, 490] width 763 height 24
type textarea "x"
type input "S"
type textarea "x"
type input "So"
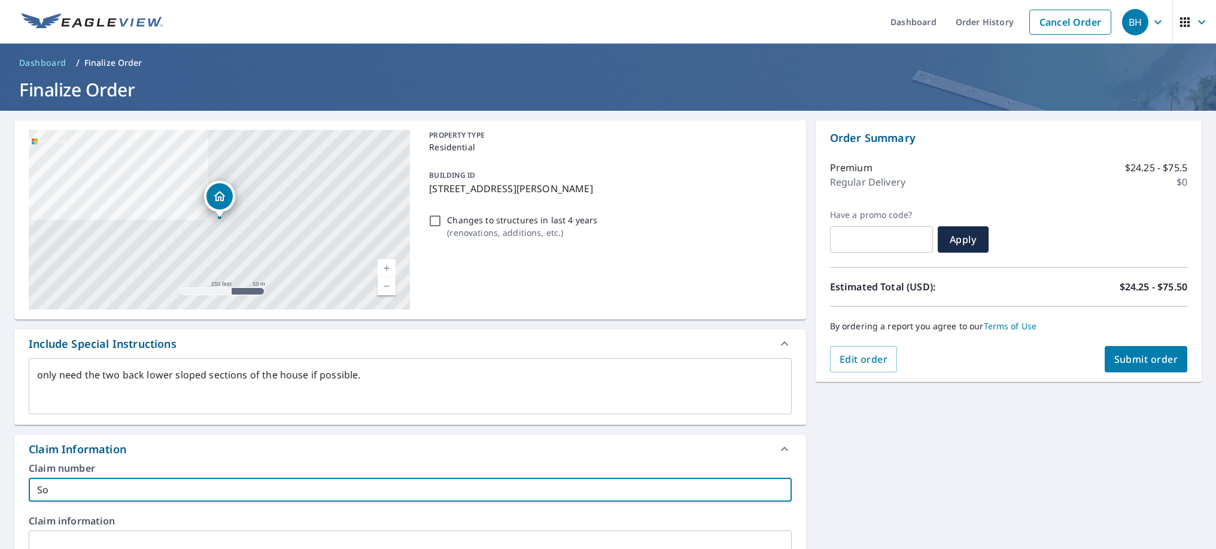
type textarea "x"
type input "Sok"
type textarea "x"
type input "Soko"
type textarea "x"
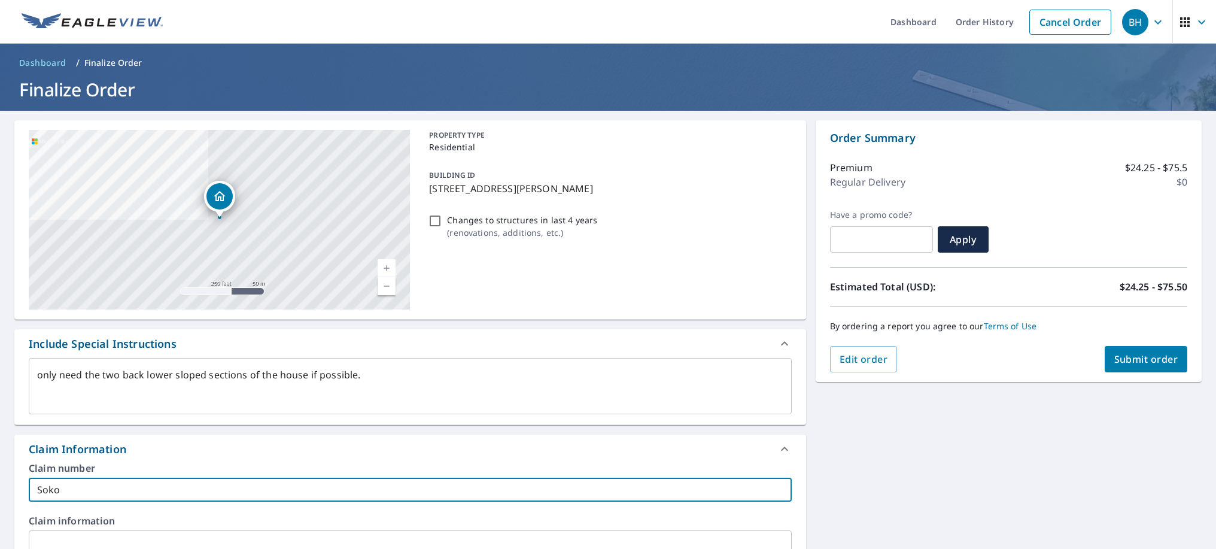
type input "[PERSON_NAME]"
type textarea "x"
type input "Sokolo"
type textarea "x"
type input "Sokolos"
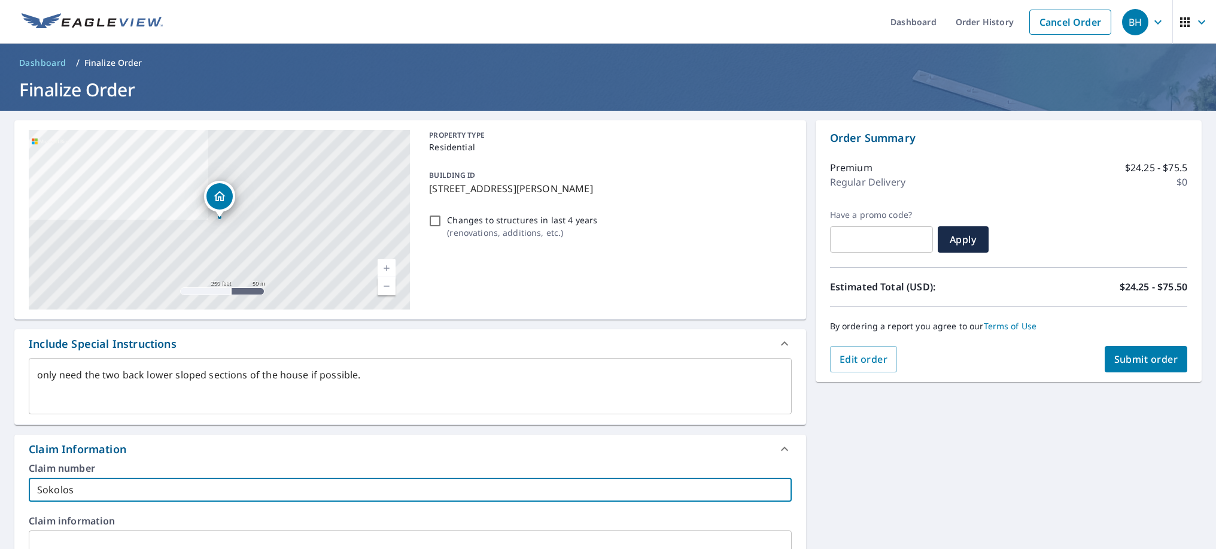
type textarea "x"
type input "Sokolosk"
type textarea "x"
type input "[PERSON_NAME]"
